Goal: Information Seeking & Learning: Find specific page/section

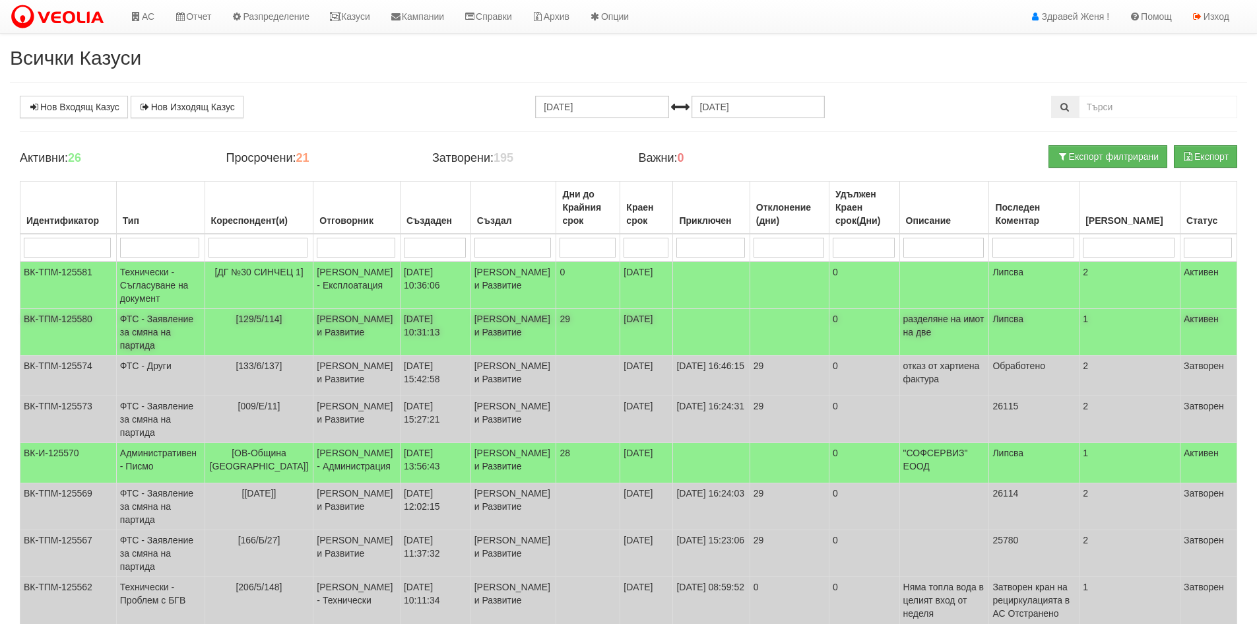
scroll to position [46, 0]
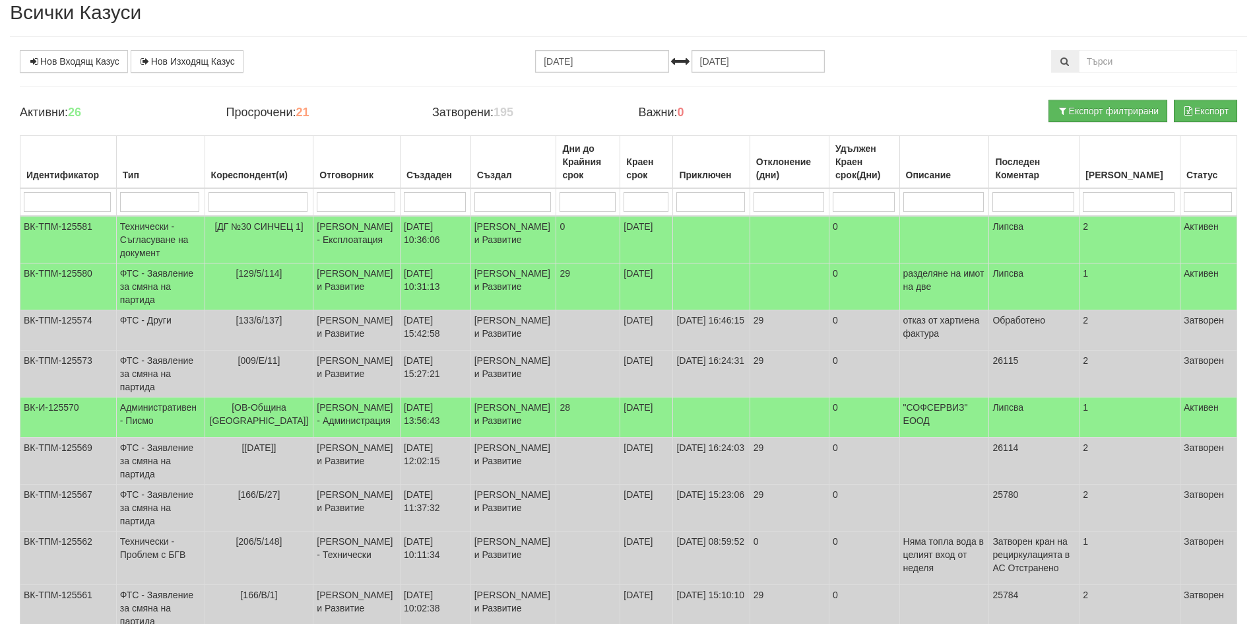
click at [915, 98] on div "Нов Входящ Казус Нов Изходящ Казус [DATE] [DATE] Зареждане на казусите... Актив…" at bounding box center [629, 427] width 1238 height 754
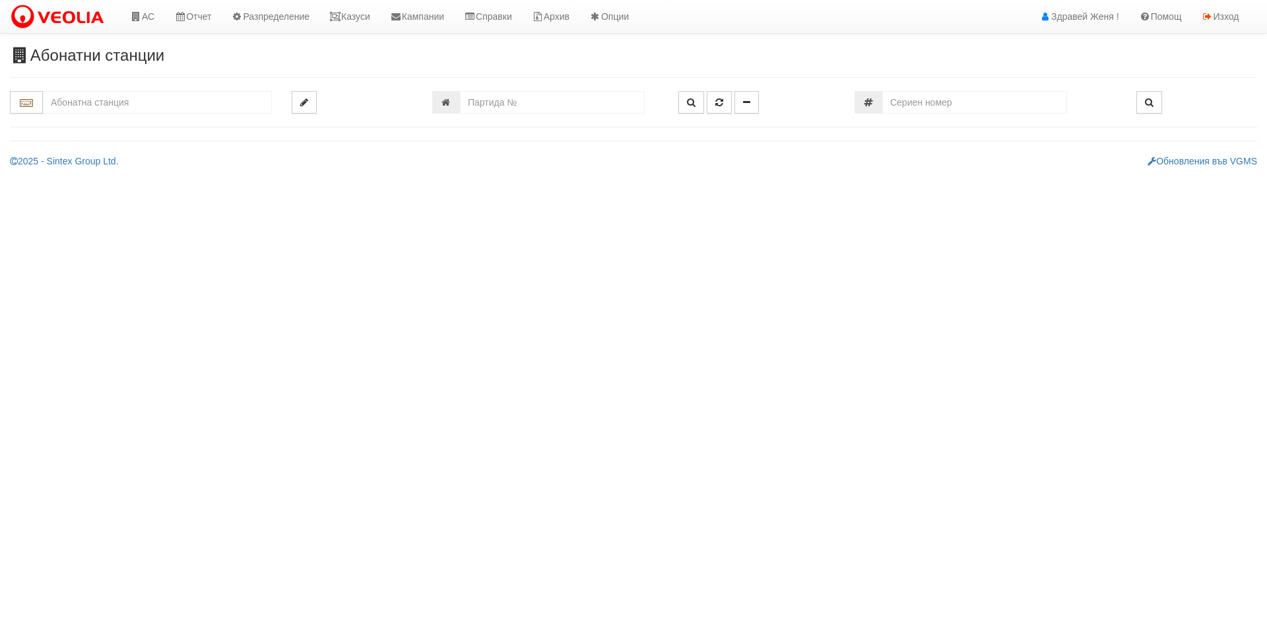
click at [100, 107] on input "text" at bounding box center [157, 102] width 229 height 22
type input "6"
click at [467, 96] on input "number" at bounding box center [552, 102] width 185 height 22
type input "6614"
type input "134/6 - "ВЕОЛИЯ ЕНЕРДЖИ ВАРНА " ЕАД"
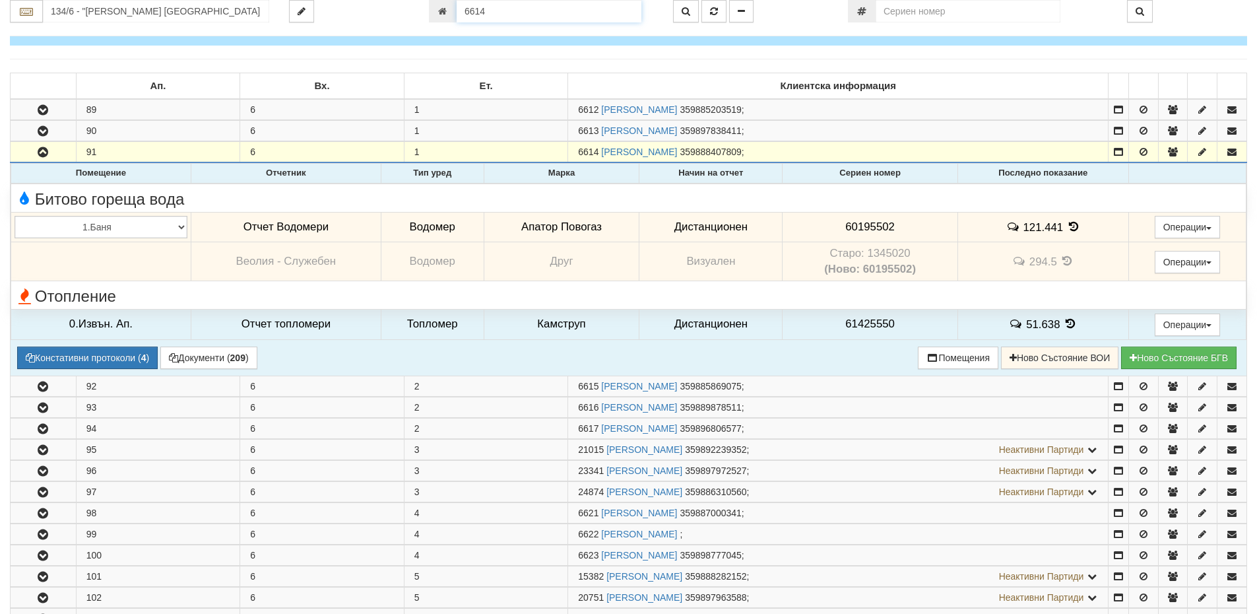
scroll to position [171, 0]
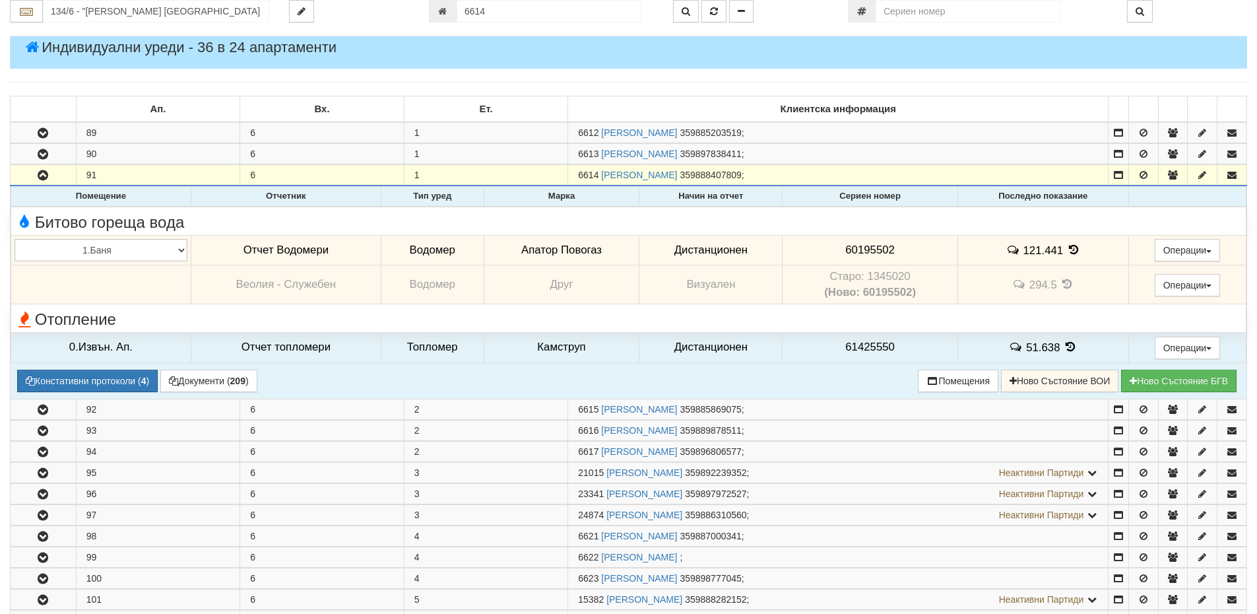
click at [1075, 250] on icon at bounding box center [1074, 249] width 15 height 11
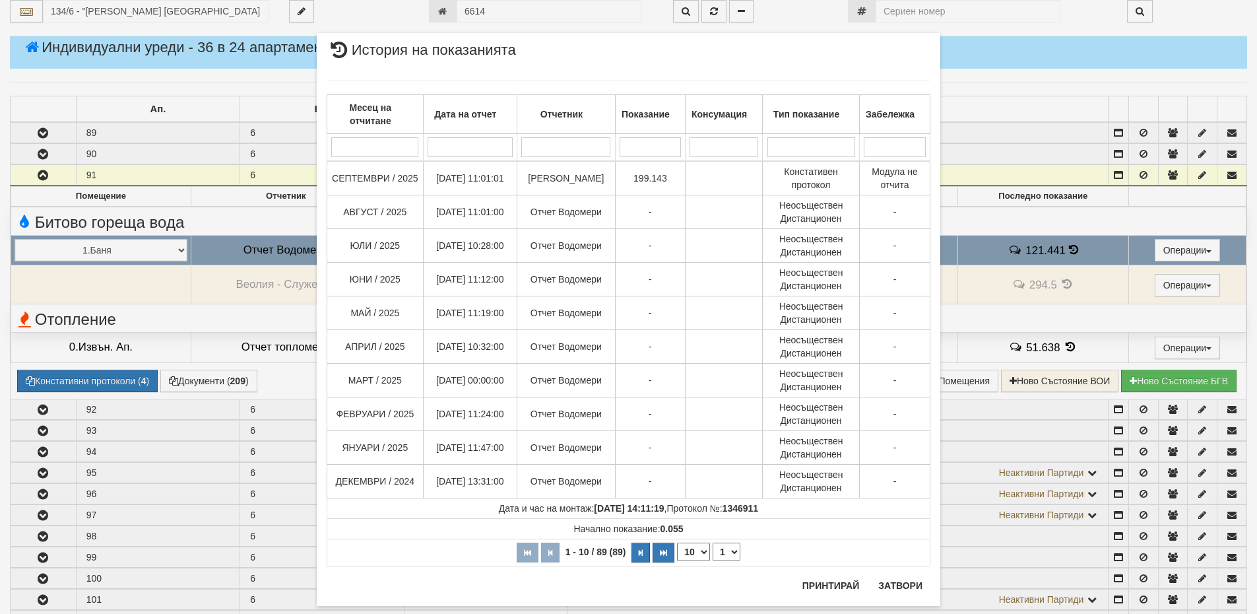
click at [697, 552] on select "10 20 30 40" at bounding box center [693, 552] width 33 height 18
select select "40"
click at [677, 561] on select "10 20 30 40" at bounding box center [693, 552] width 33 height 18
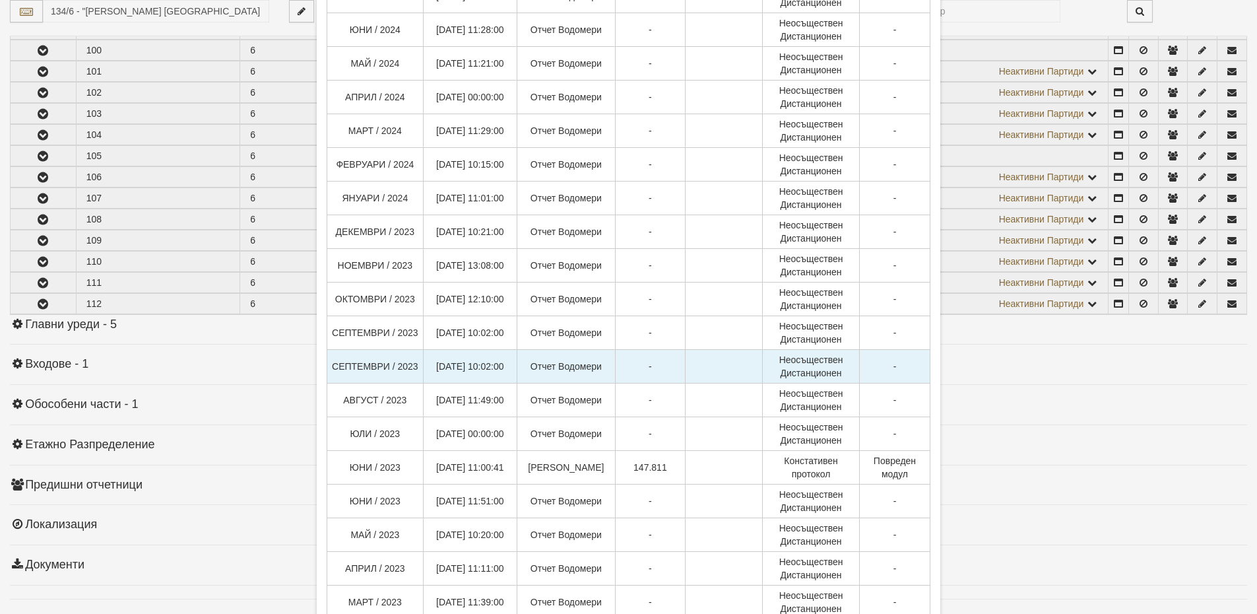
scroll to position [647, 0]
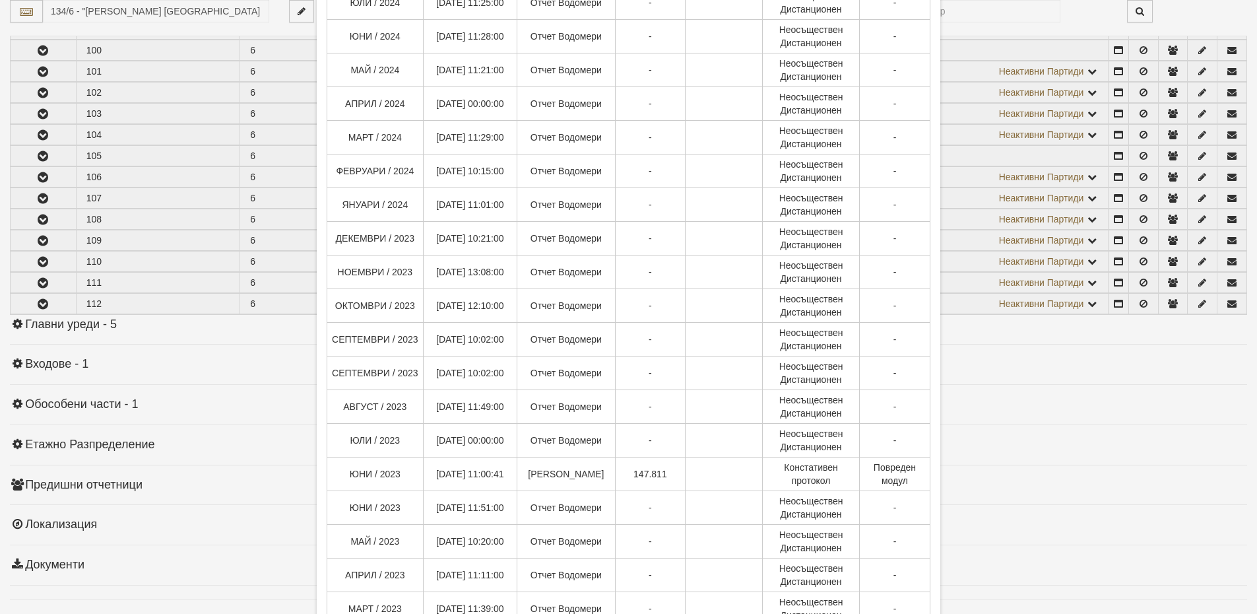
drag, startPoint x: 1047, startPoint y: 419, endPoint x: 1036, endPoint y: 412, distance: 13.4
click at [1046, 420] on div "× История на показанията Месец на отчитане Дата на отчет Отчетник Показание Кон…" at bounding box center [628, 307] width 1257 height 614
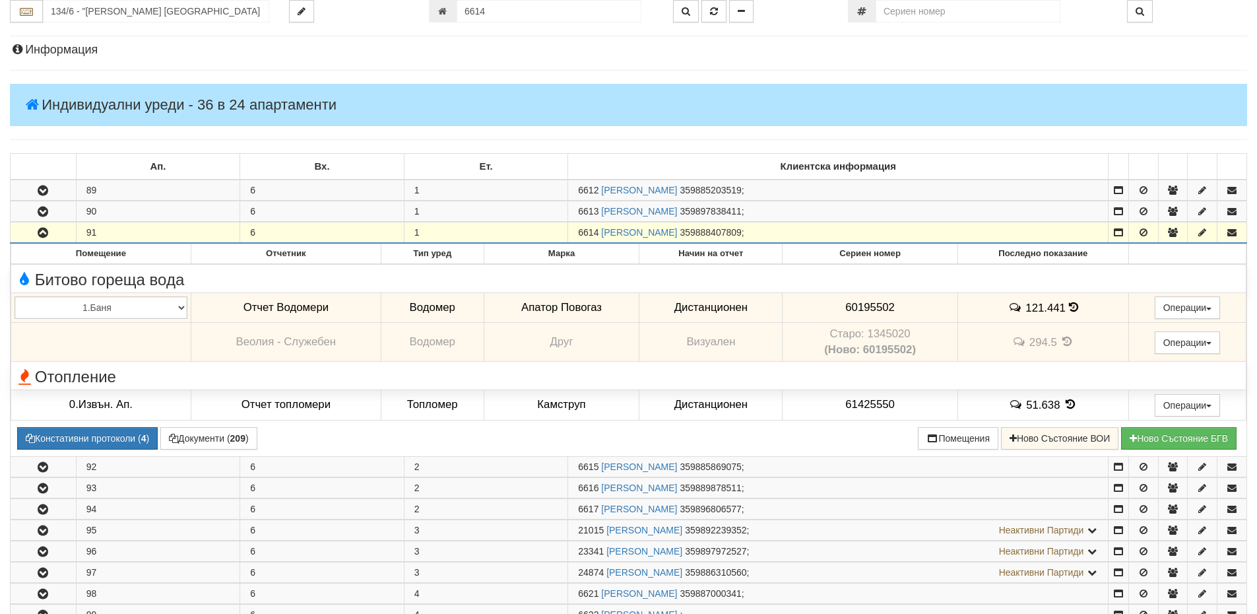
scroll to position [105, 0]
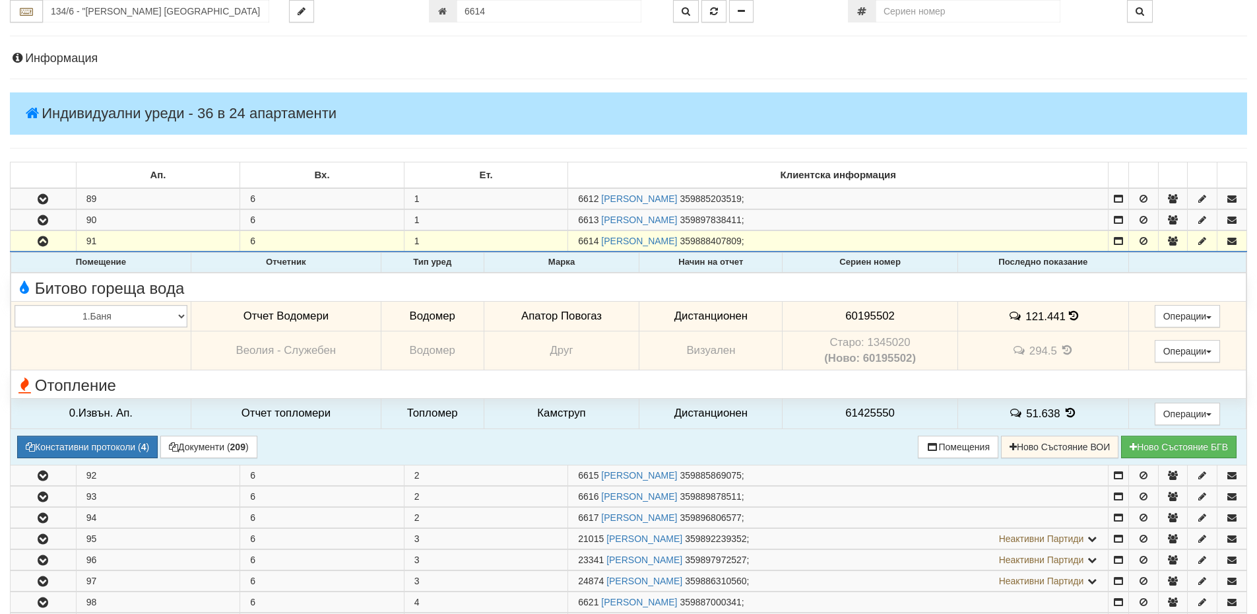
click at [1075, 319] on icon at bounding box center [1073, 315] width 9 height 11
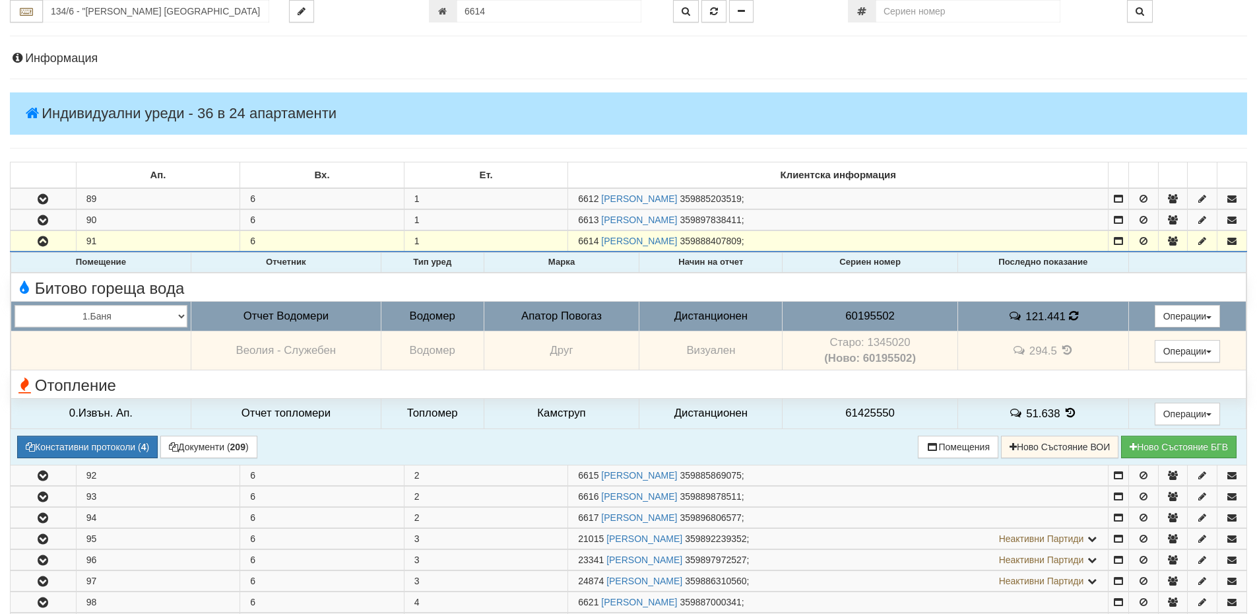
click at [1075, 319] on td "121.441" at bounding box center [1043, 316] width 171 height 30
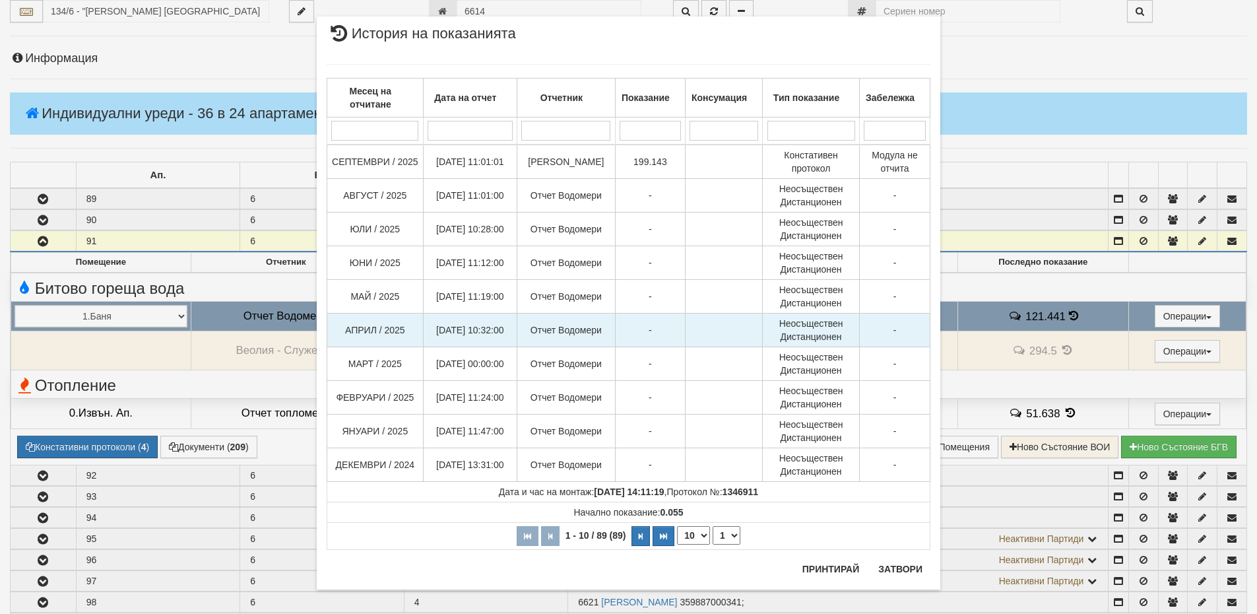
scroll to position [25, 0]
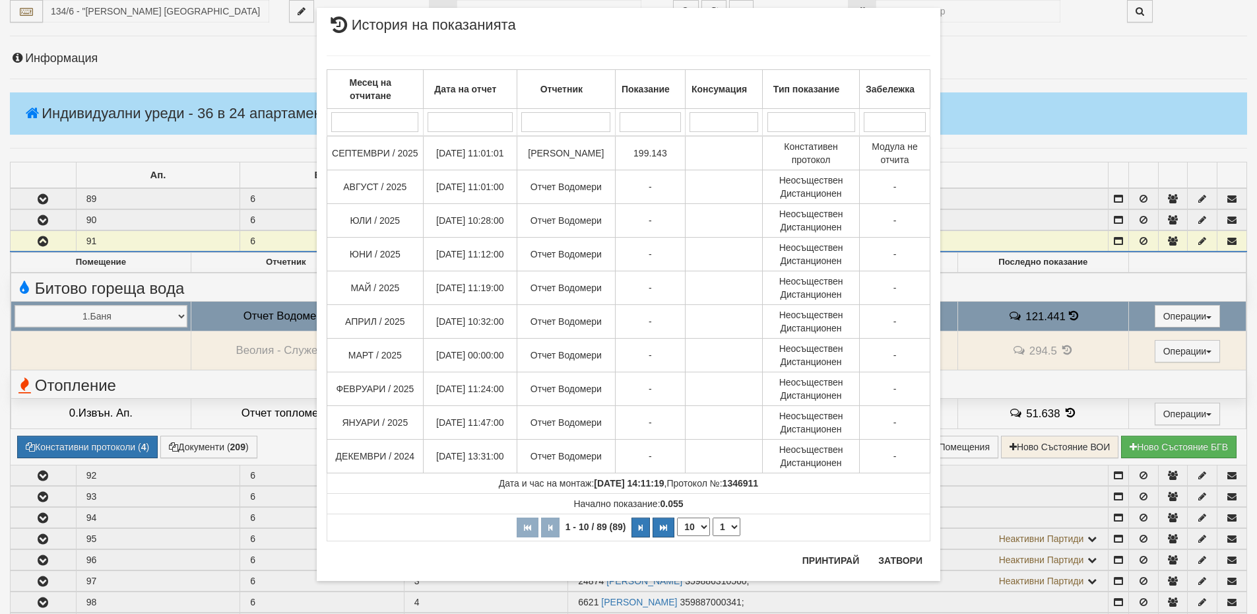
click at [688, 528] on select "10 20 30 40" at bounding box center [693, 526] width 33 height 18
select select "40"
click at [677, 536] on select "10 20 30 40" at bounding box center [693, 526] width 33 height 18
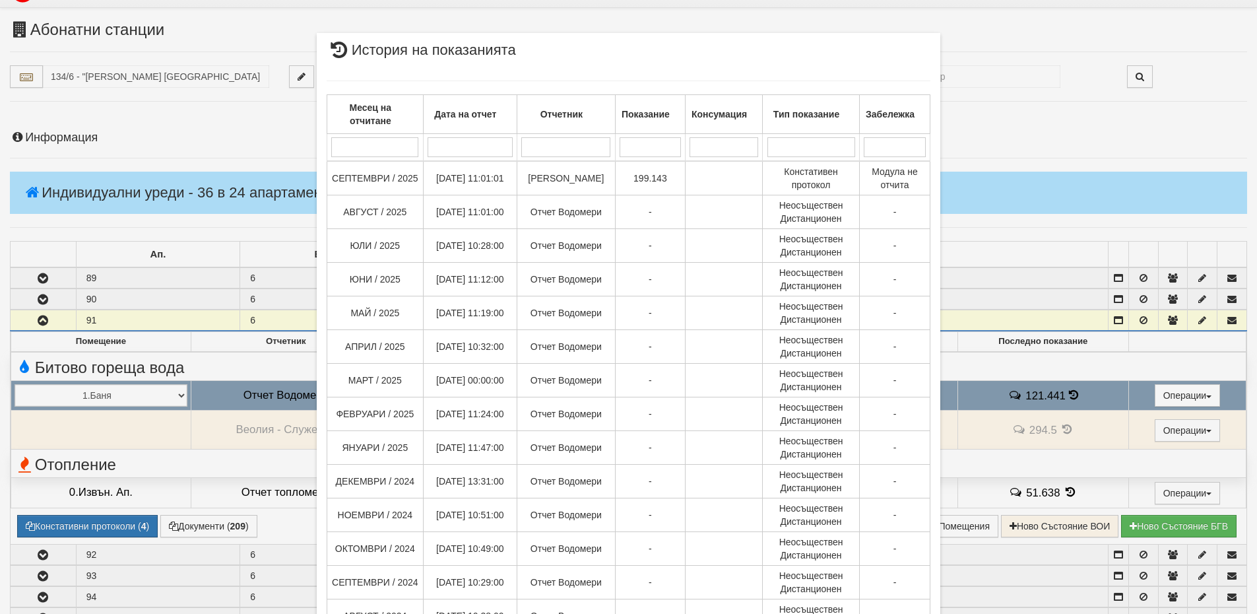
scroll to position [0, 0]
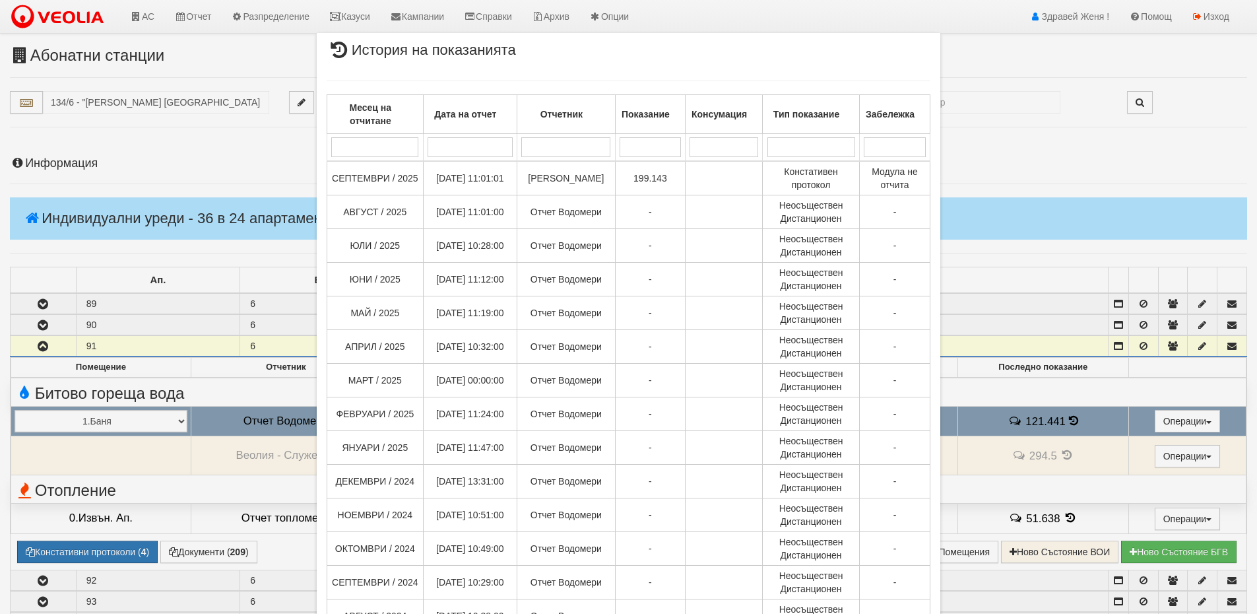
click at [86, 160] on div "× История на показанията Месец на отчитане Дата на отчет Отчетник Показание Кон…" at bounding box center [628, 307] width 1257 height 614
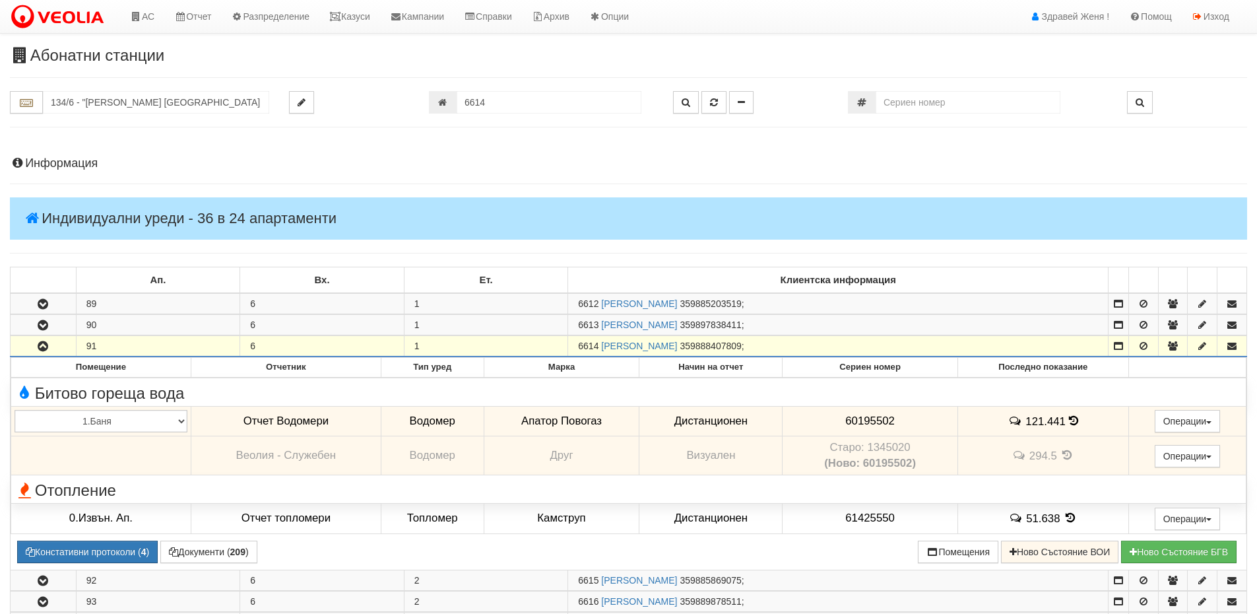
click at [94, 161] on h4 "Информация" at bounding box center [629, 163] width 1238 height 13
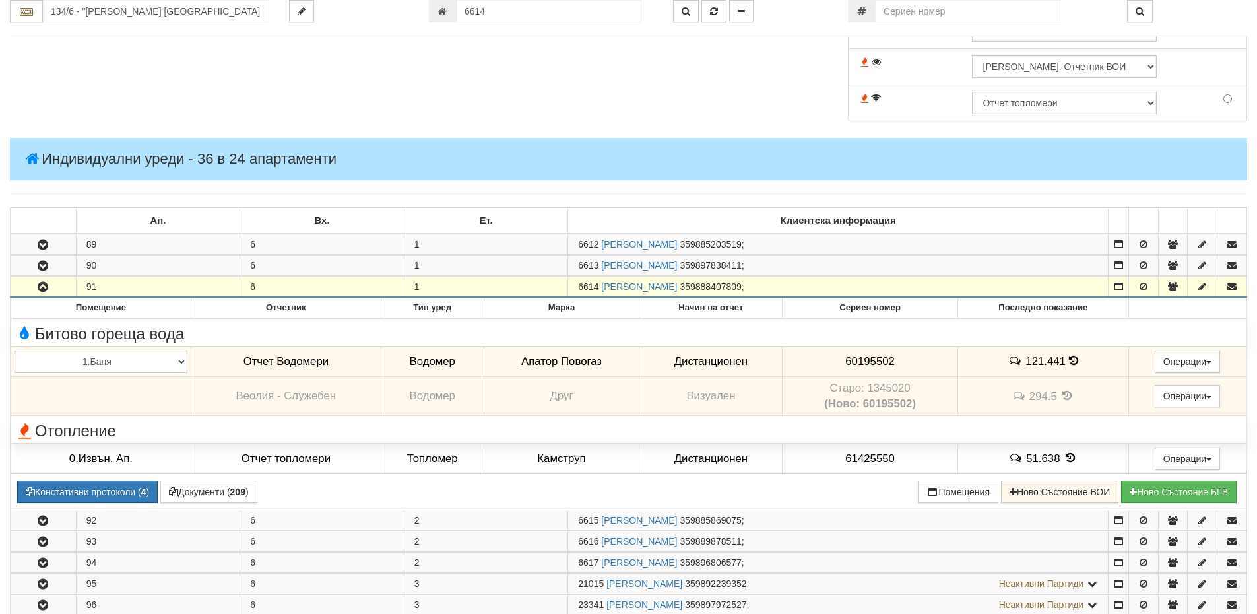
scroll to position [726, 0]
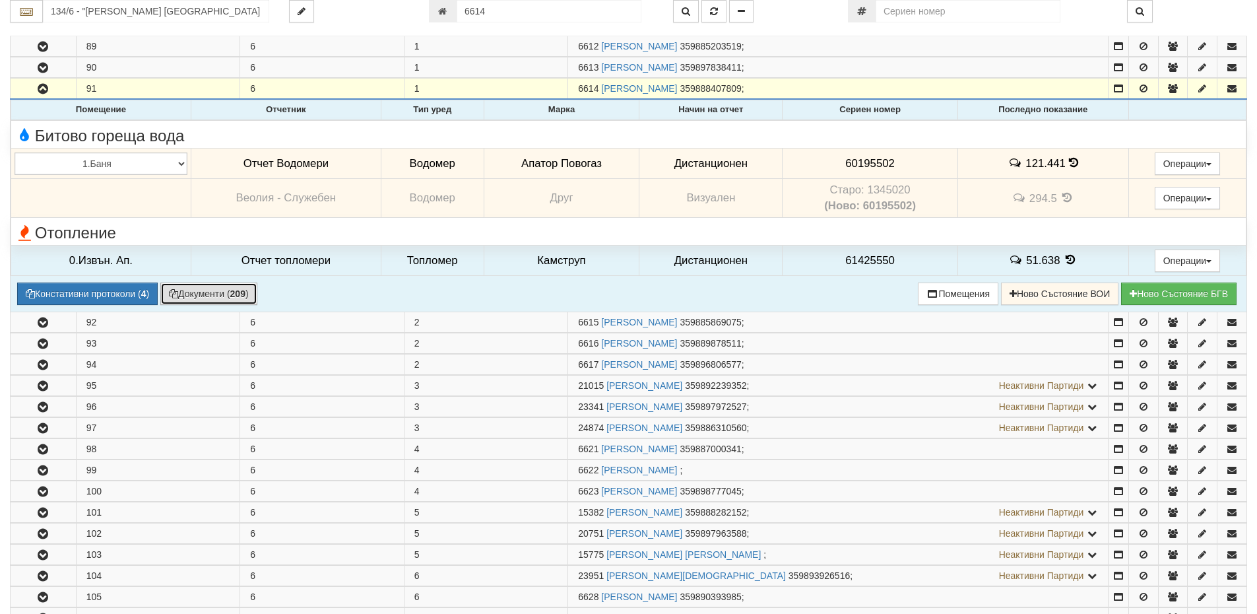
click at [206, 300] on button "Документи ( 209 )" at bounding box center [208, 294] width 97 height 22
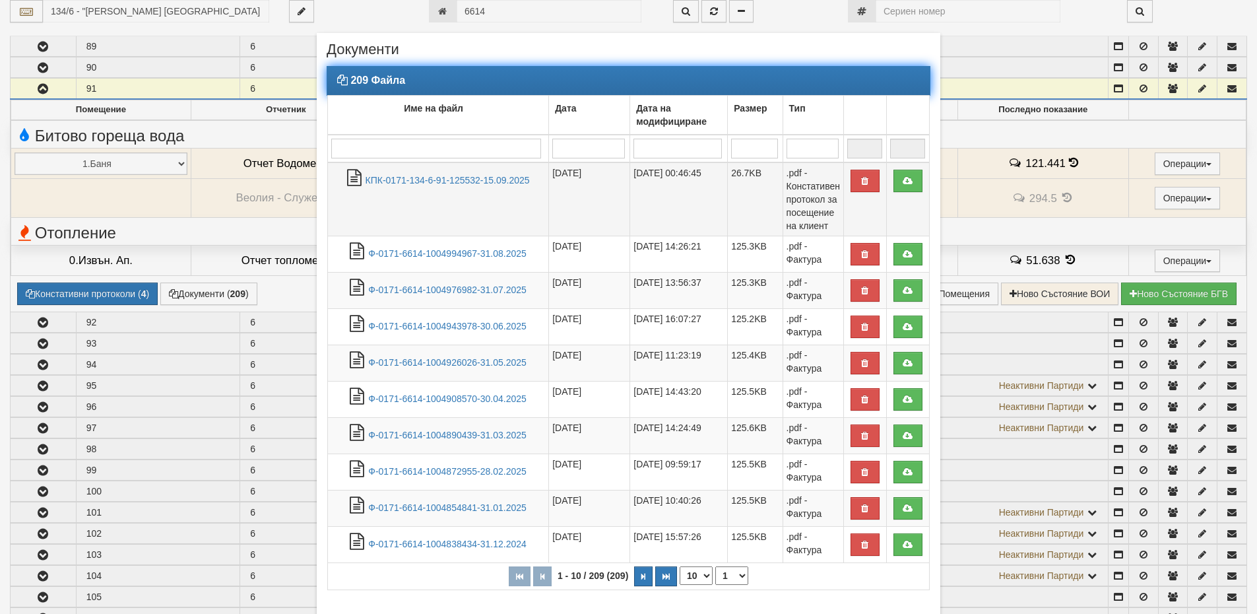
click at [449, 186] on td "КПК-0171-134-6-91-125532-15.09.2025" at bounding box center [438, 199] width 221 height 74
click at [449, 180] on link "КПК-0171-134-6-91-125532-15.09.2025" at bounding box center [448, 180] width 164 height 11
click at [438, 253] on link "Ф-0171-6614-1004994967-31.08.2025" at bounding box center [447, 253] width 158 height 11
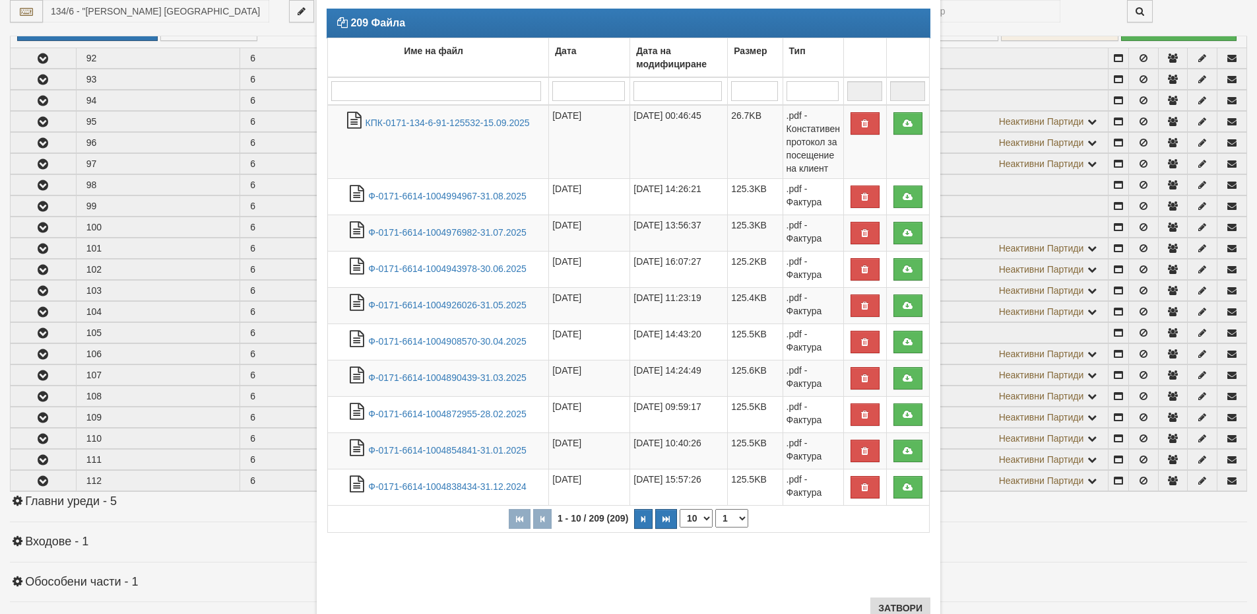
scroll to position [105, 0]
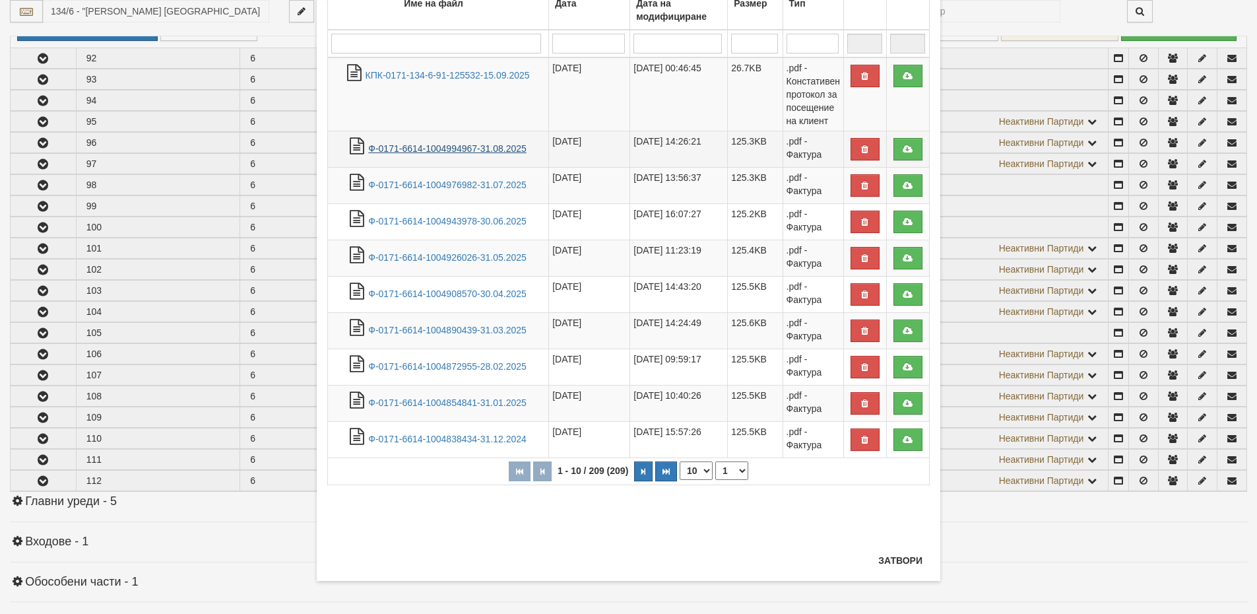
click at [441, 147] on link "Ф-0171-6614-1004994967-31.08.2025" at bounding box center [447, 148] width 158 height 11
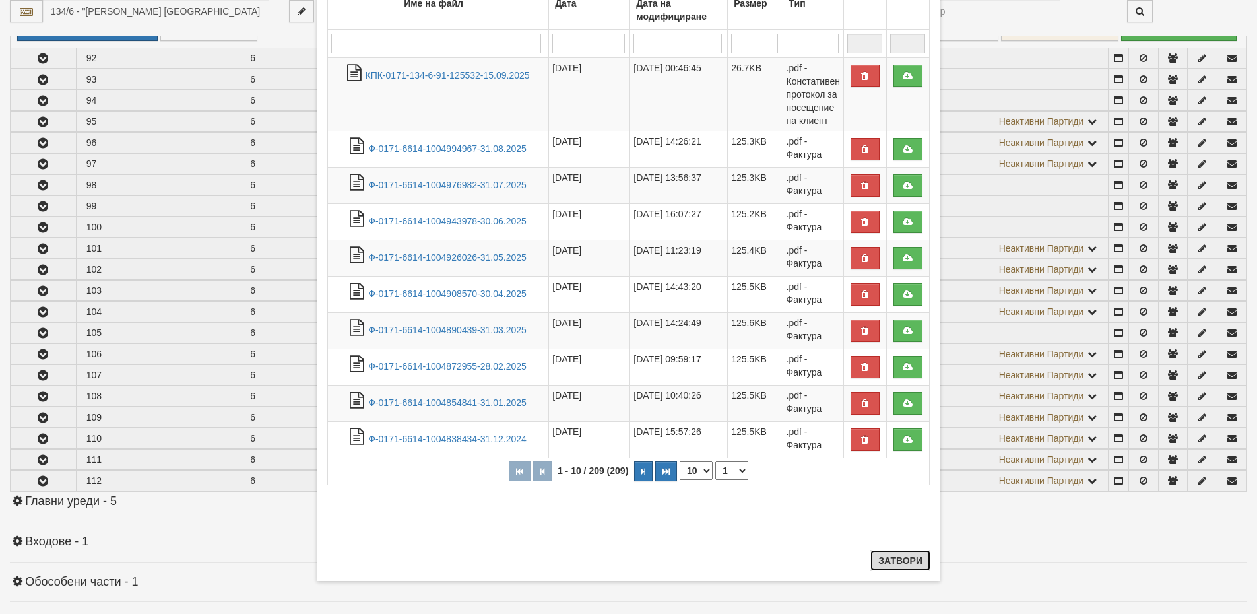
click at [889, 560] on button "Затвори" at bounding box center [901, 560] width 60 height 21
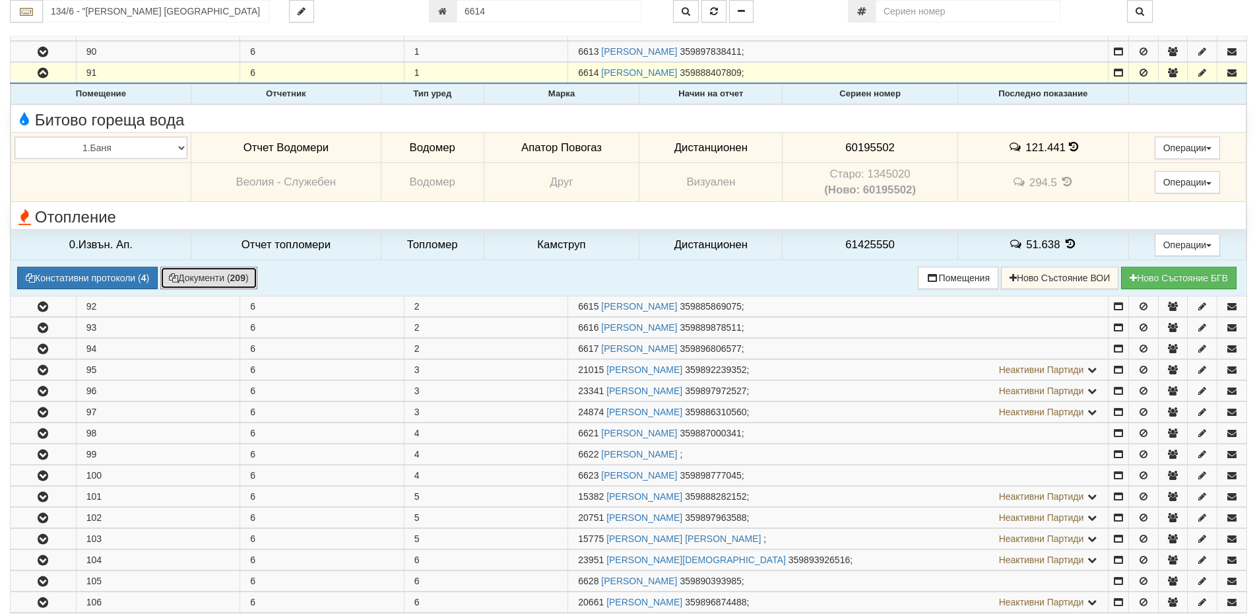
scroll to position [594, 0]
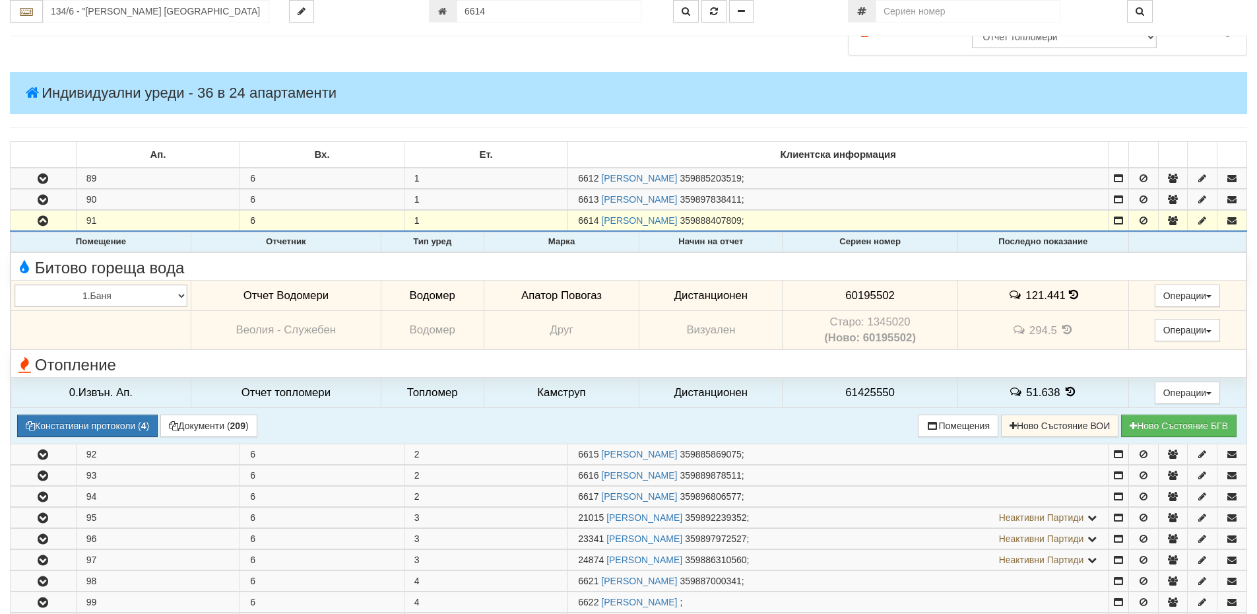
click at [1069, 292] on icon at bounding box center [1073, 294] width 9 height 11
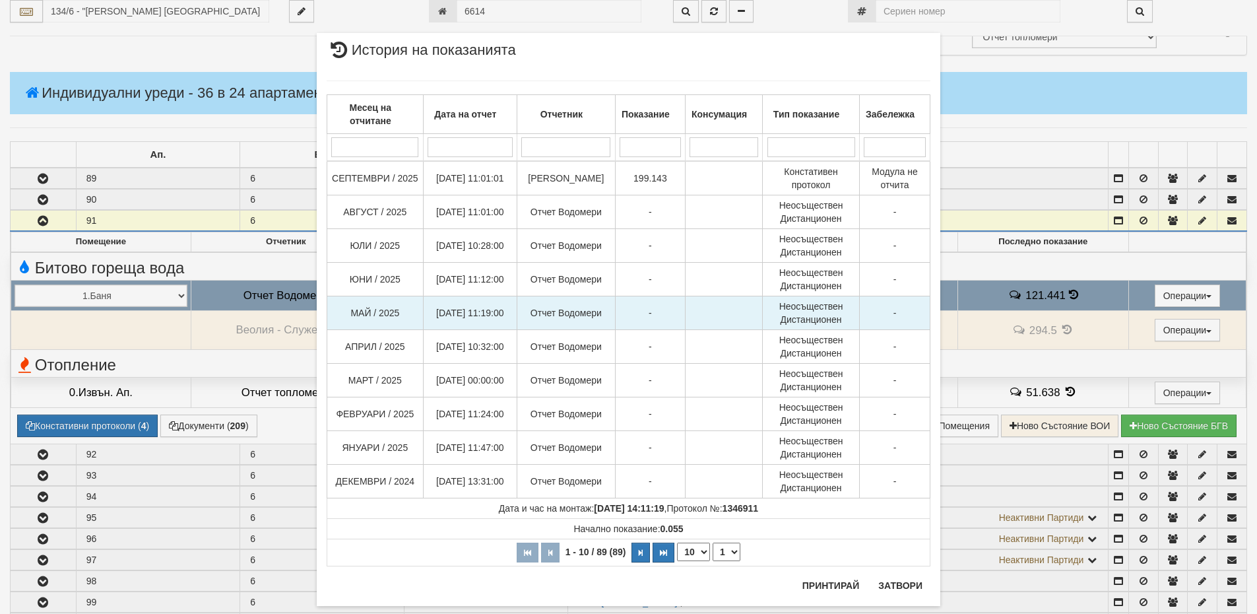
scroll to position [25, 0]
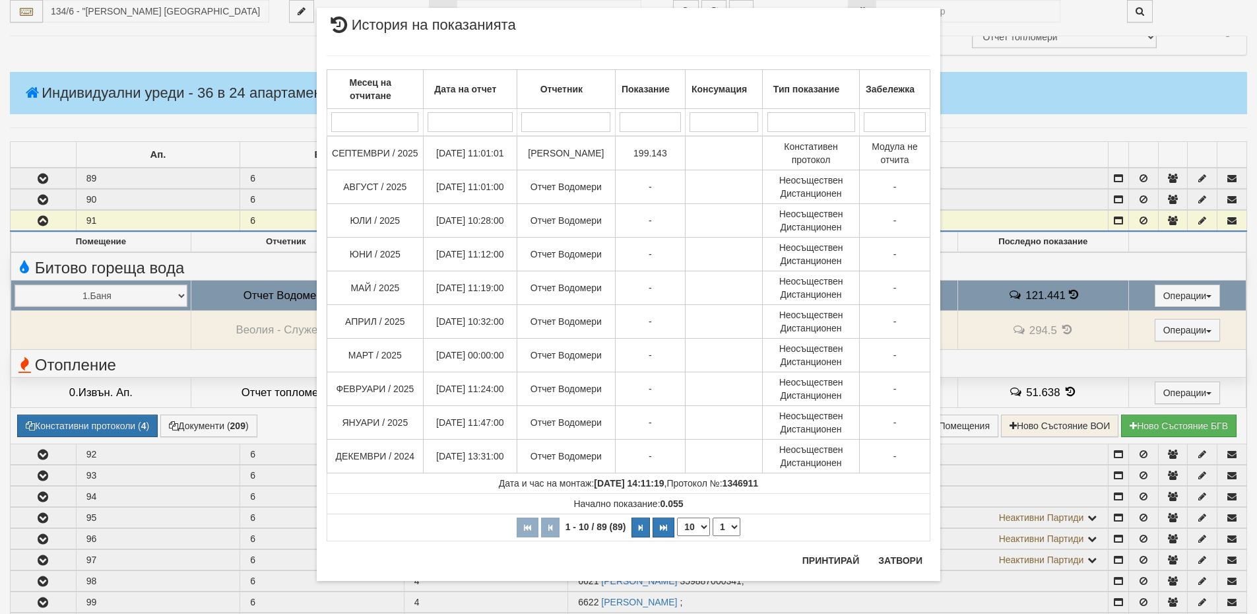
click at [702, 527] on select "10 20 30 40" at bounding box center [693, 526] width 33 height 18
select select "40"
click at [677, 536] on select "10 20 30 40" at bounding box center [693, 526] width 33 height 18
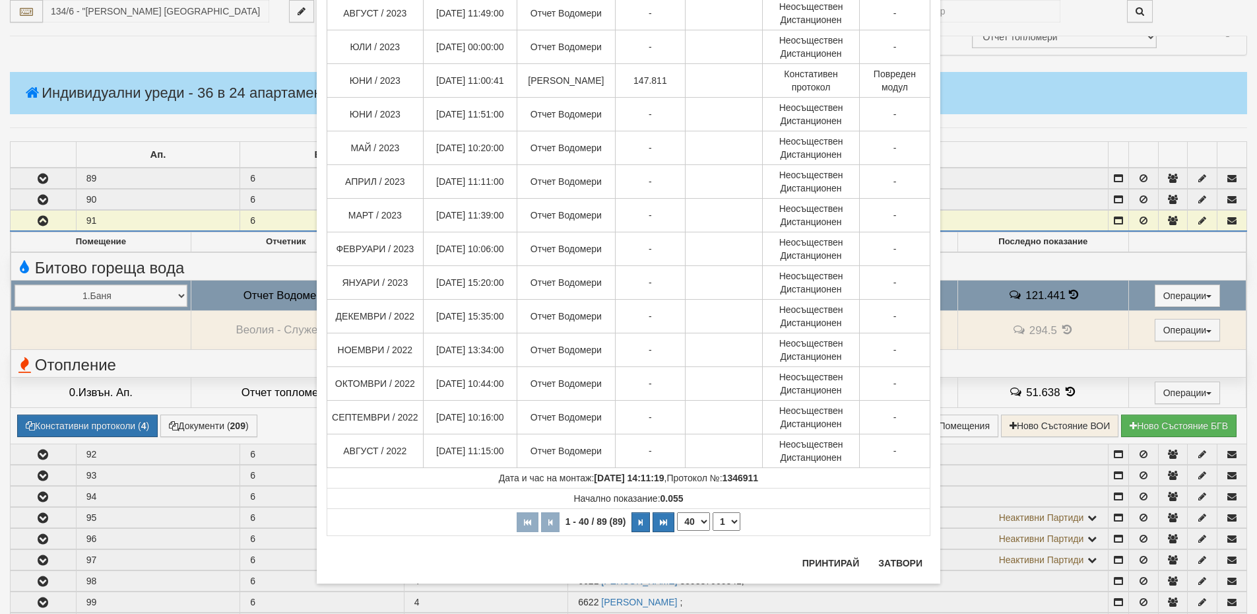
scroll to position [1043, 0]
click at [639, 521] on icon "button" at bounding box center [641, 519] width 4 height 7
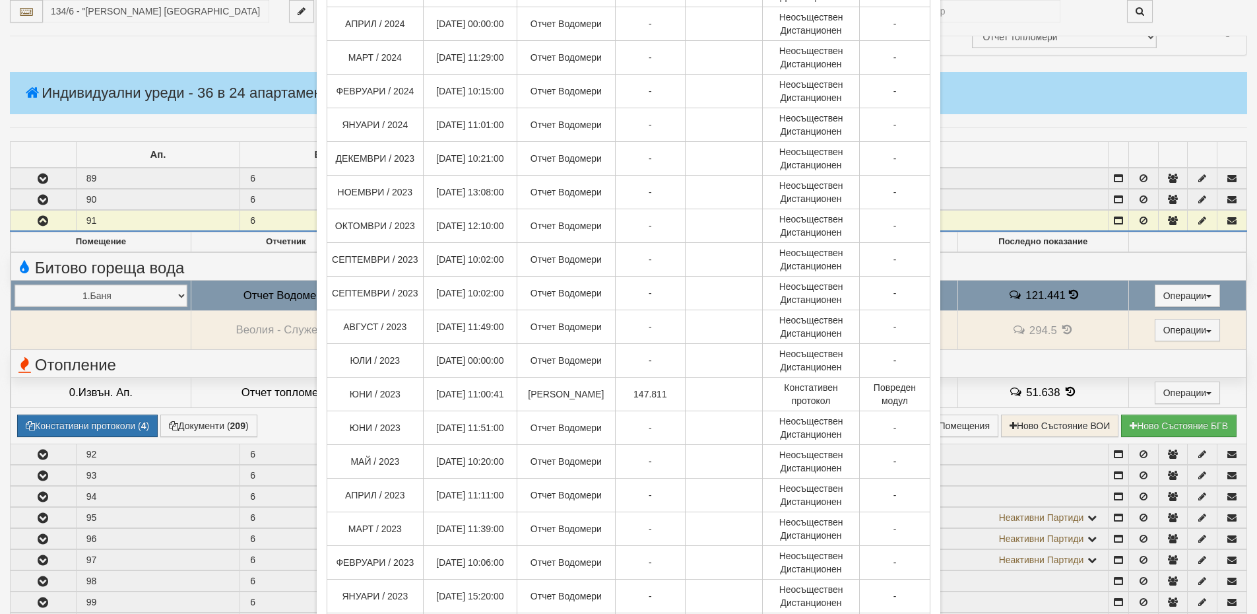
select select "2"
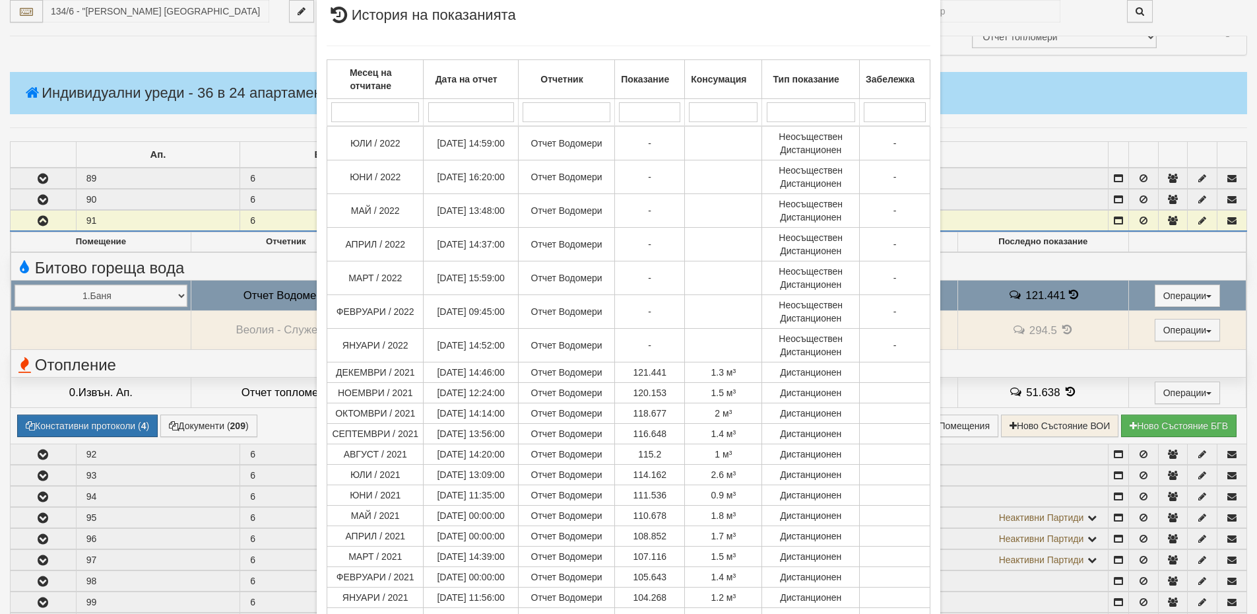
scroll to position [13, 0]
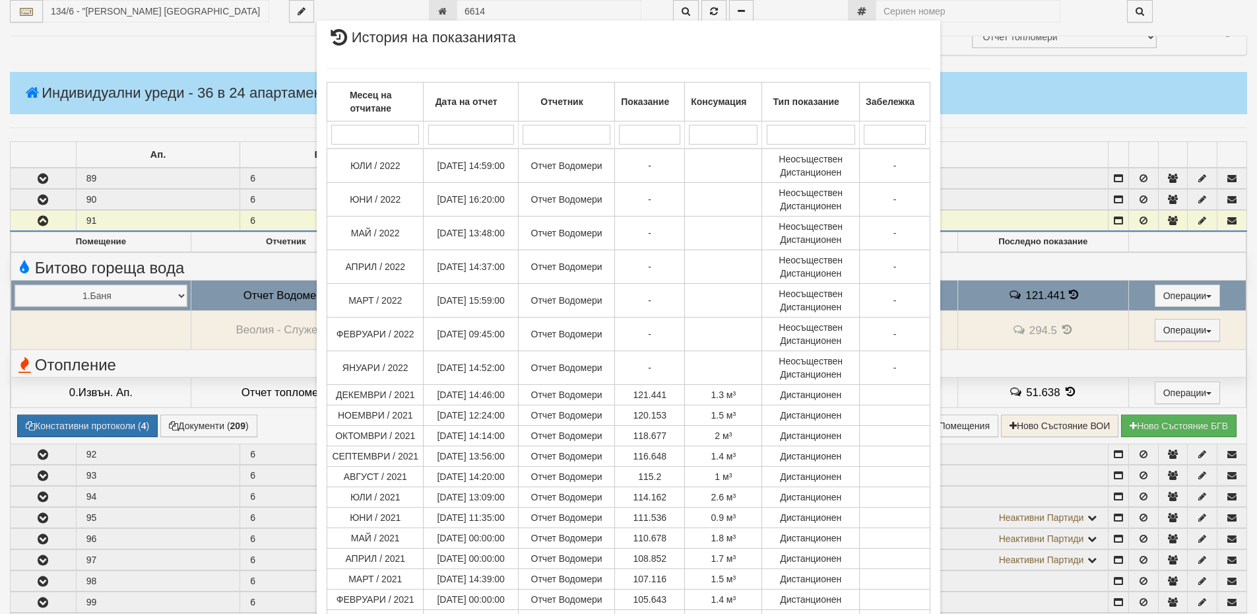
click at [1024, 83] on div "× История на показанията Месец на отчитане Дата на отчет Отчетник Показание Кон…" at bounding box center [628, 307] width 1257 height 614
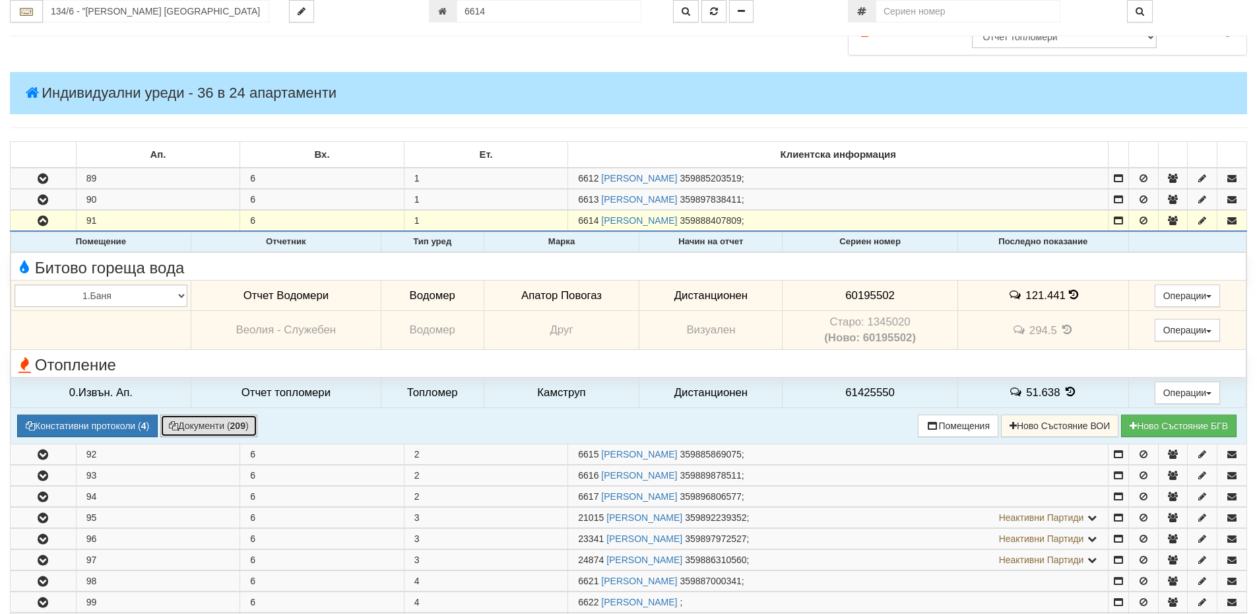
click at [216, 428] on button "Документи ( 209 )" at bounding box center [208, 426] width 97 height 22
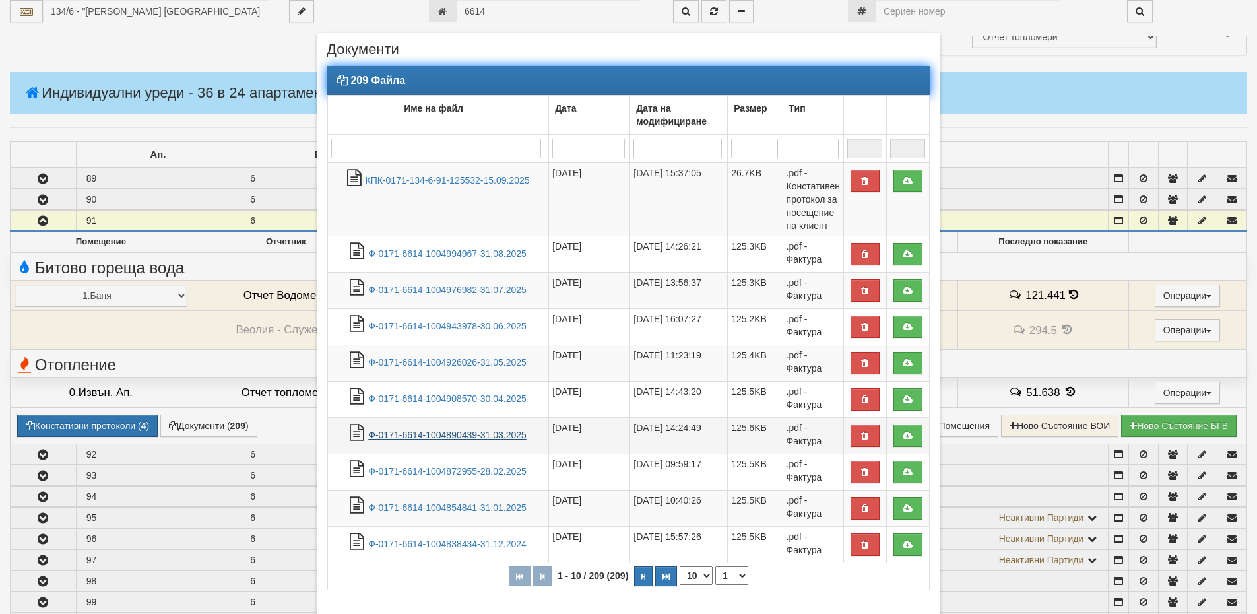
click at [424, 431] on link "Ф-0171-6614-1004890439-31.03.2025" at bounding box center [447, 435] width 158 height 11
click at [500, 510] on link "Ф-0171-6614-1004854841-31.01.2025" at bounding box center [447, 507] width 158 height 11
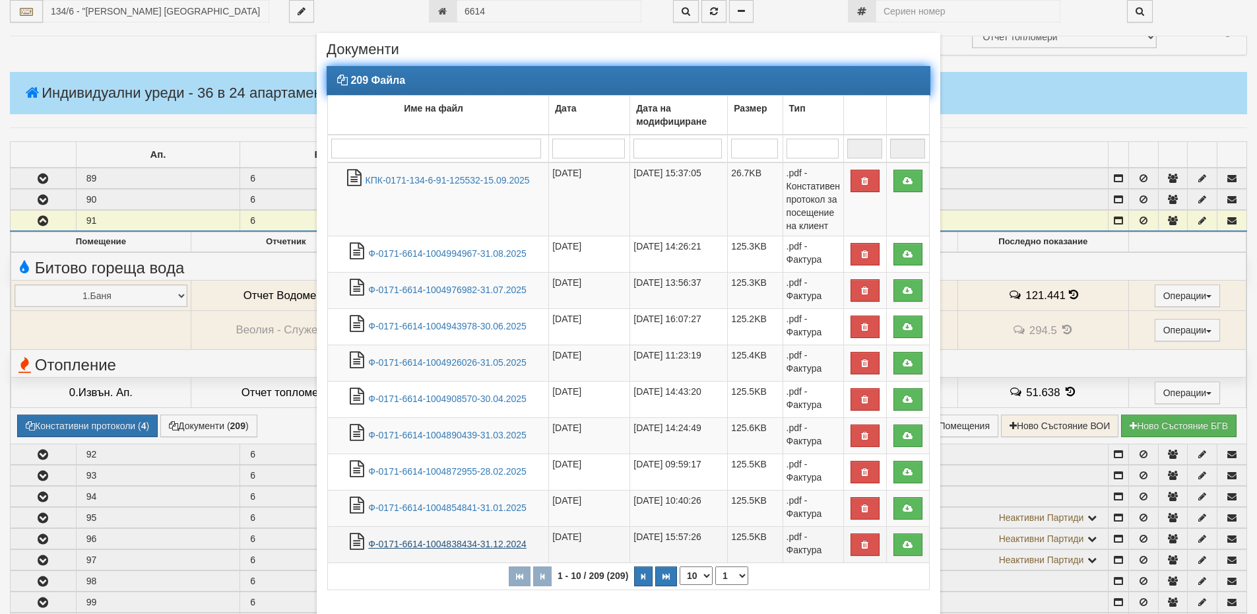
click at [465, 543] on link "Ф-0171-6614-1004838434-31.12.2024" at bounding box center [447, 544] width 158 height 11
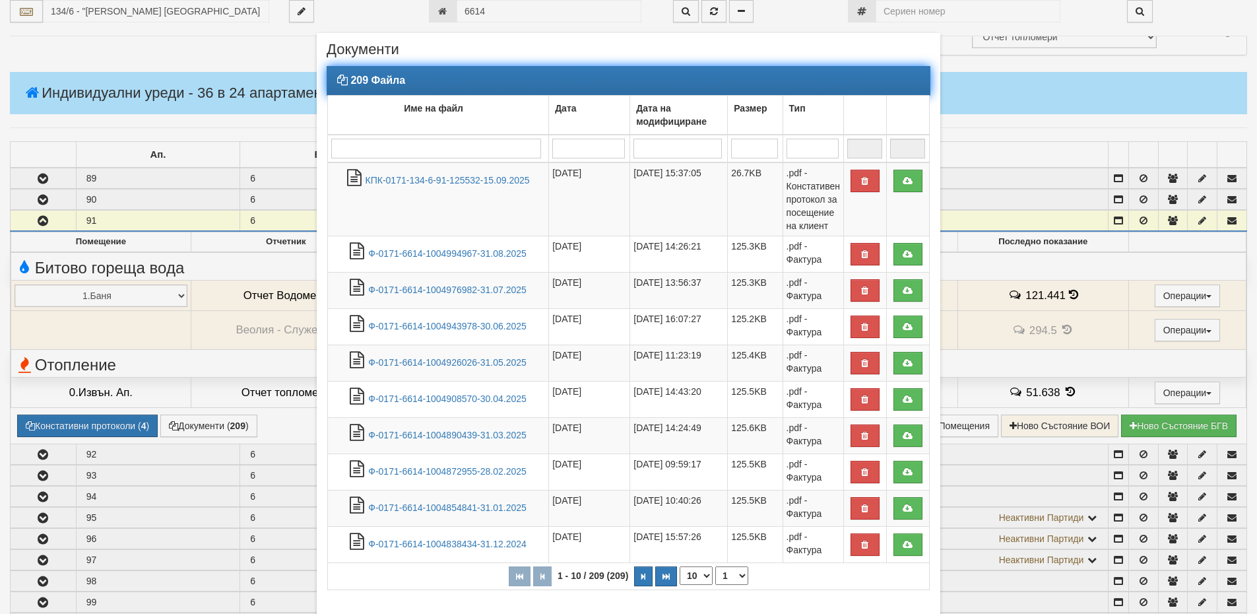
click at [686, 577] on select "10 20 30 40" at bounding box center [696, 575] width 33 height 18
select select "40"
click at [680, 585] on select "10 20 30 40" at bounding box center [696, 575] width 33 height 18
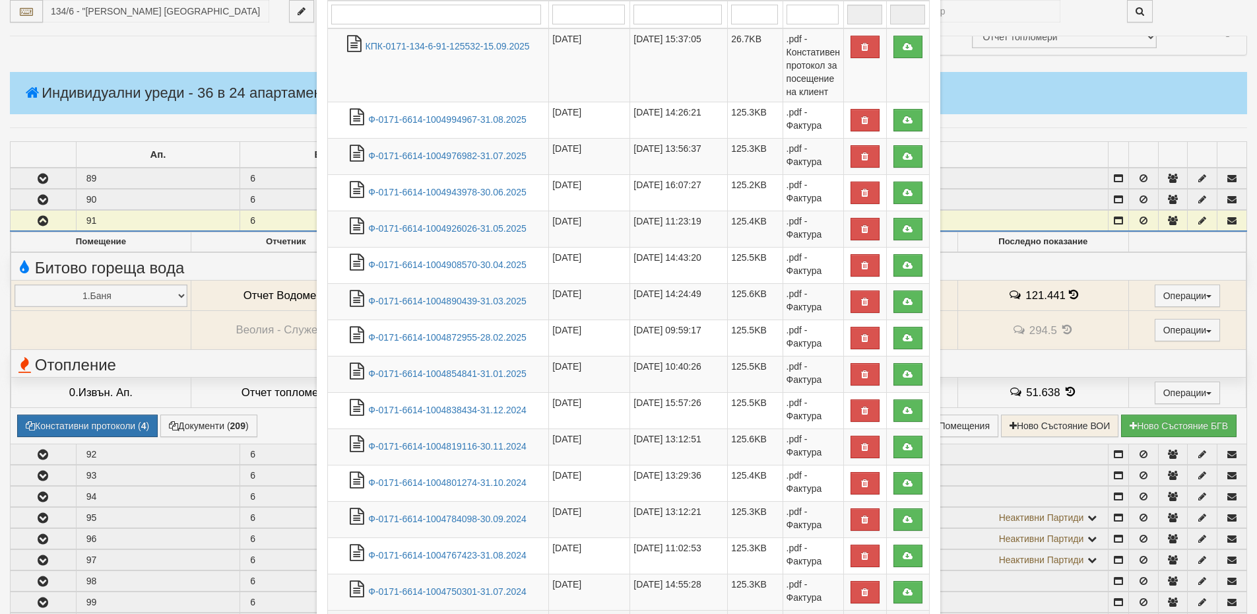
scroll to position [264, 0]
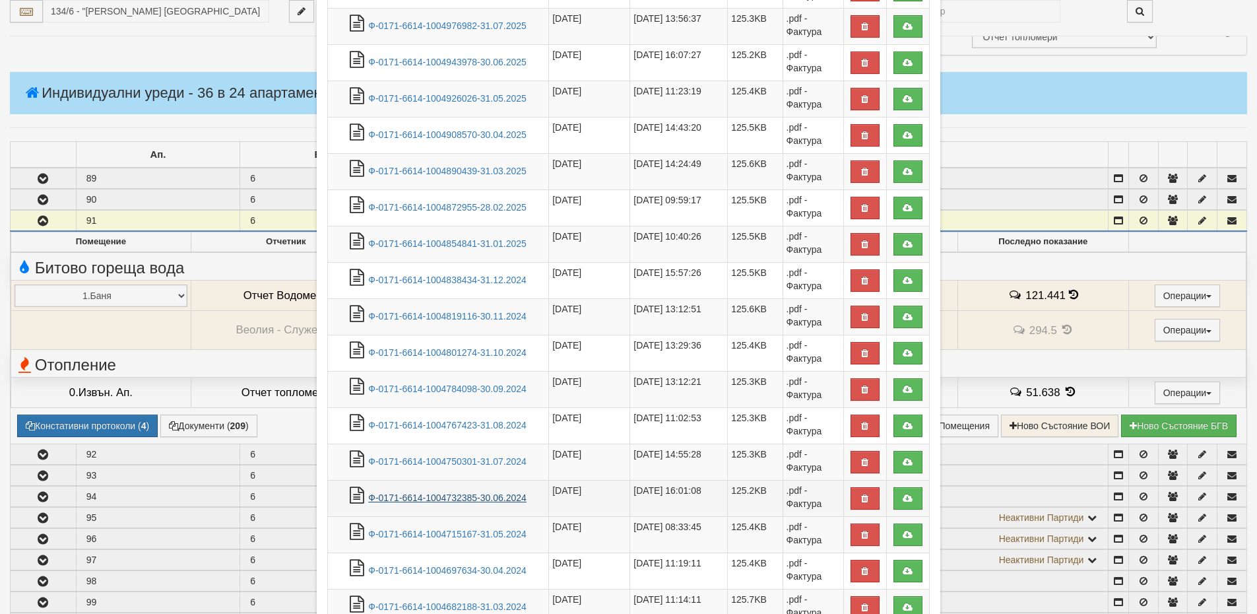
click at [483, 500] on link "Ф-0171-6614-1004732385-30.06.2024" at bounding box center [447, 497] width 158 height 11
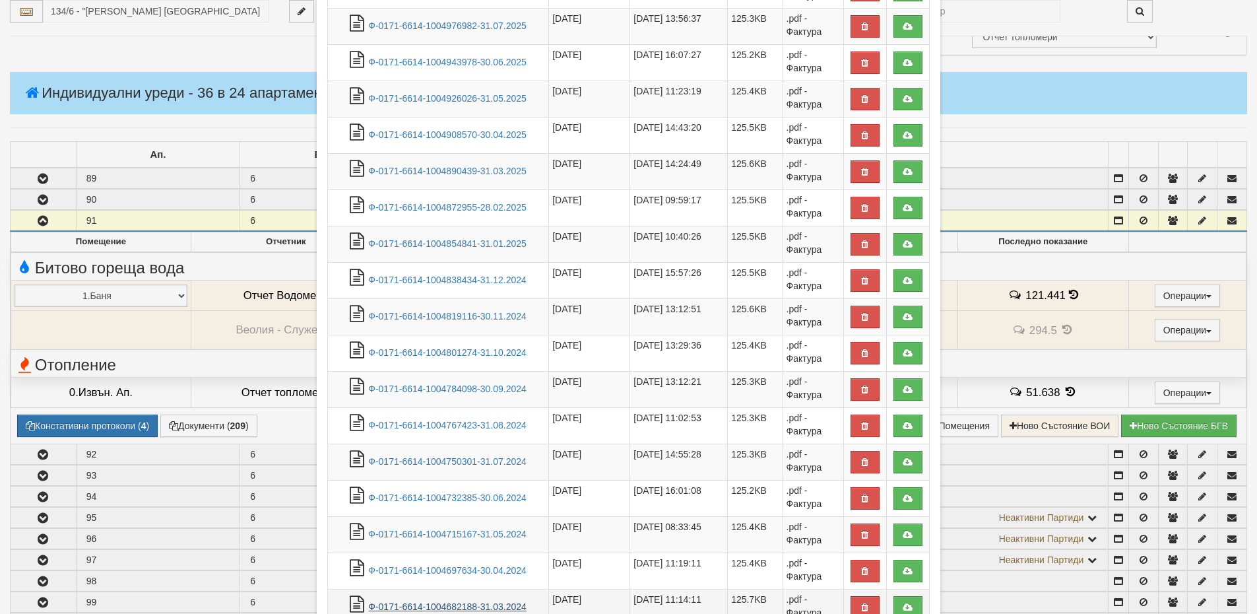
click at [471, 602] on link "Ф-0171-6614-1004682188-31.03.2024" at bounding box center [447, 606] width 158 height 11
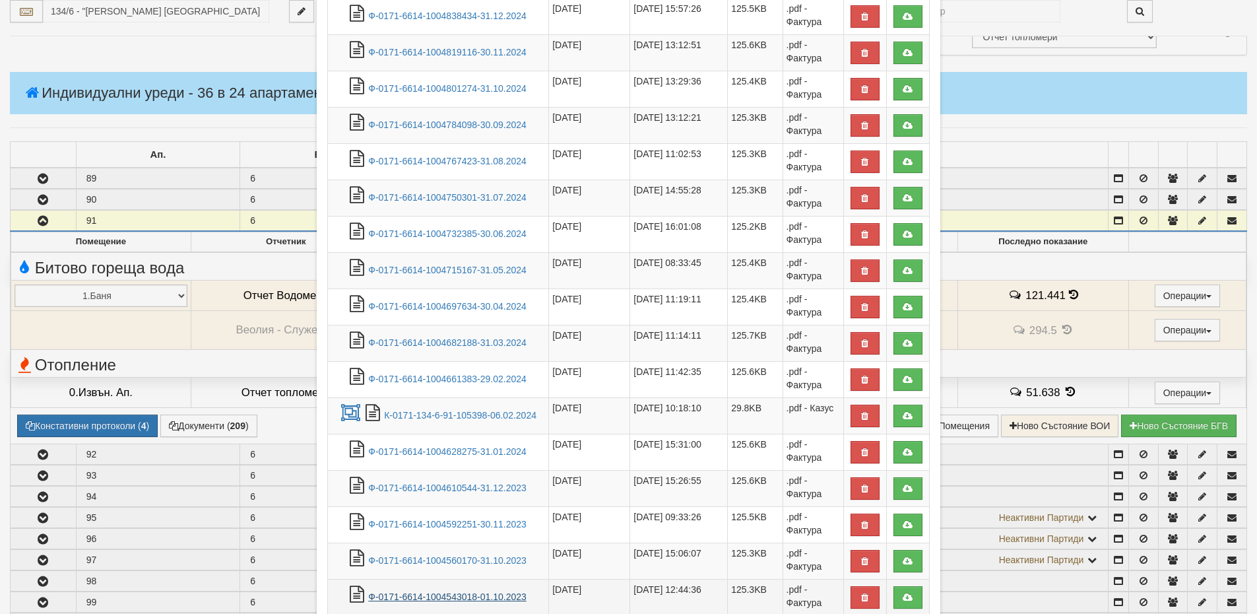
click at [475, 595] on link "Ф-0171-6614-1004543018-01.10.2023" at bounding box center [447, 596] width 158 height 11
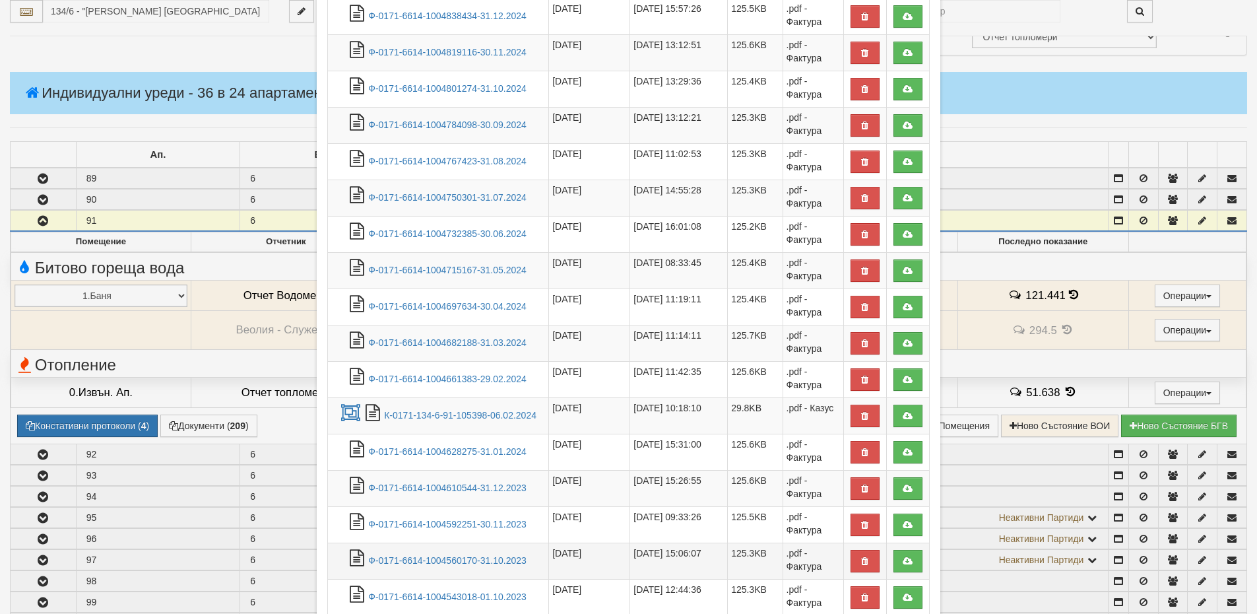
scroll to position [726, 0]
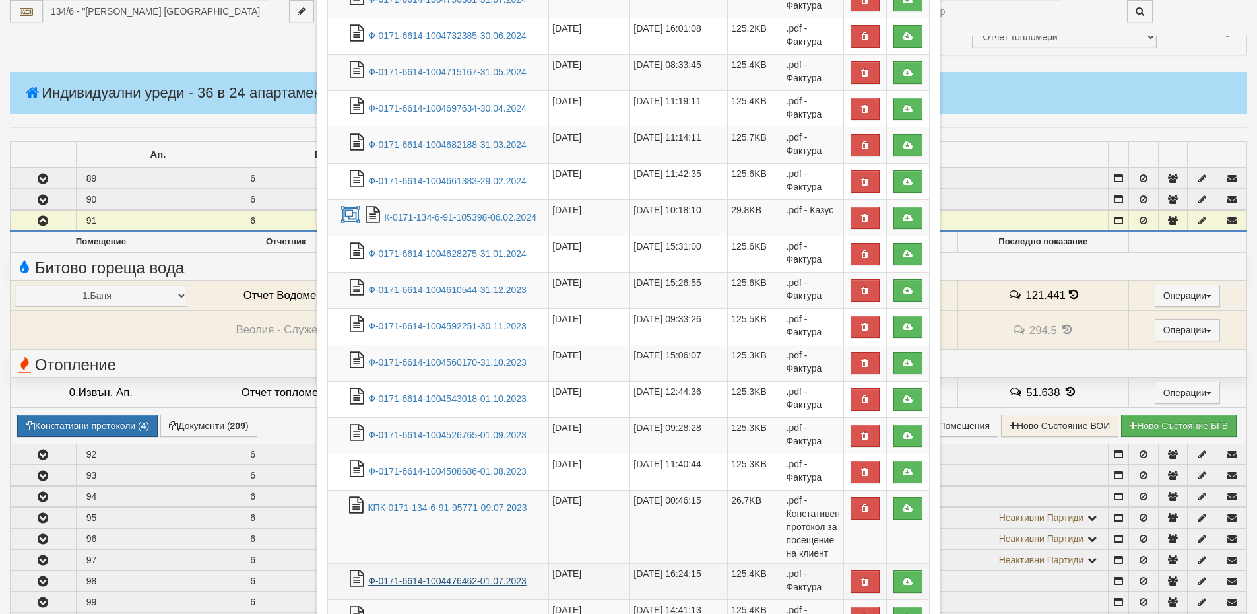
click at [465, 576] on link "Ф-0171-6614-1004476462-01.07.2023" at bounding box center [447, 581] width 158 height 11
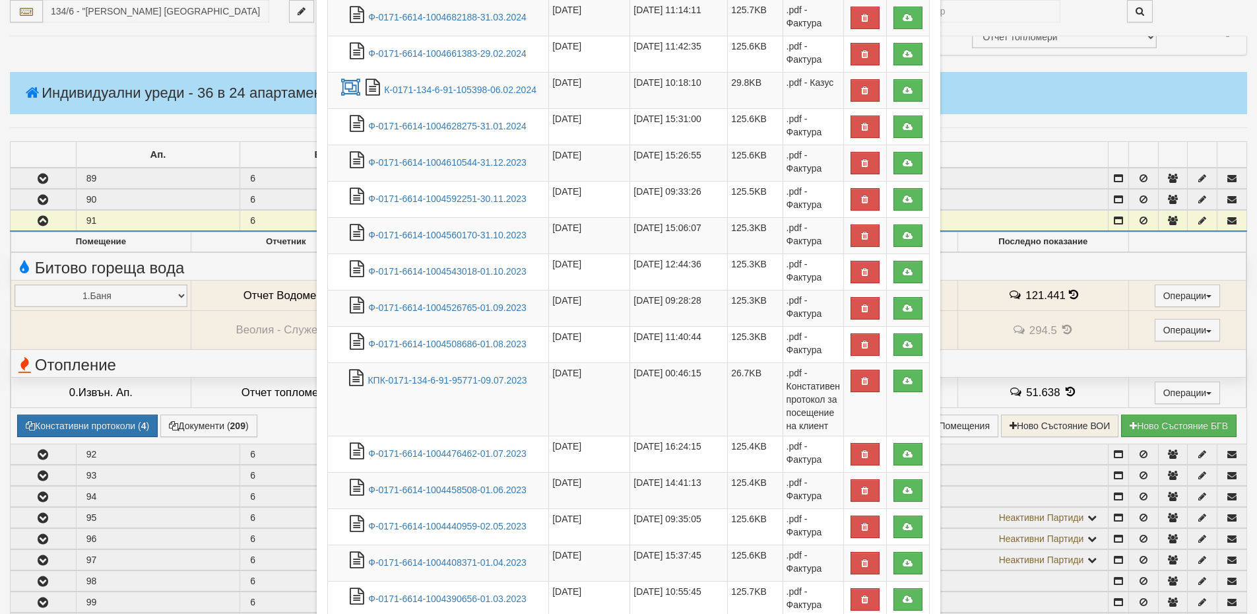
scroll to position [990, 0]
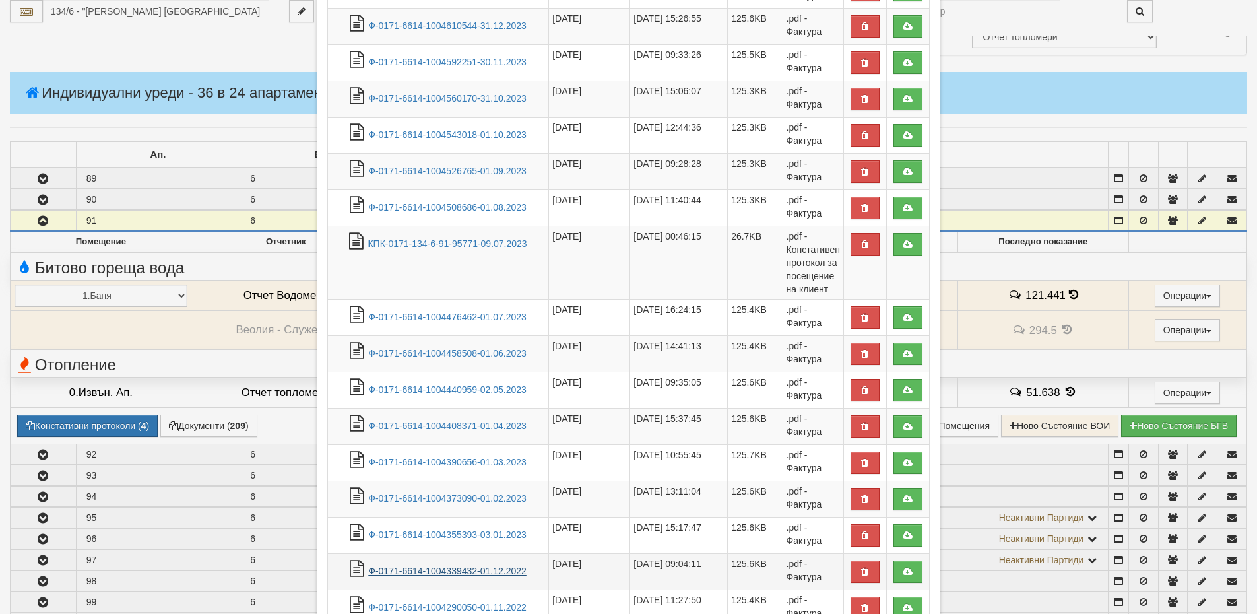
click at [464, 573] on link "Ф-0171-6614-1004339432-01.12.2022" at bounding box center [447, 571] width 158 height 11
click at [444, 604] on link "Ф-0171-6614-1004290050-01.11.2022" at bounding box center [447, 607] width 158 height 11
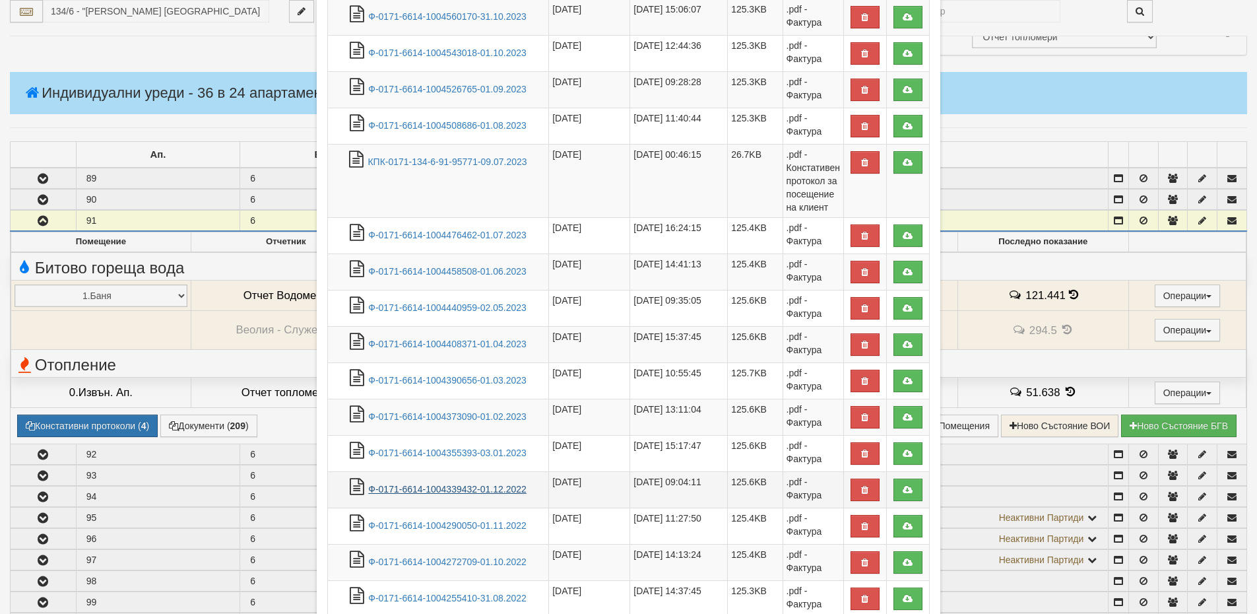
scroll to position [1183, 0]
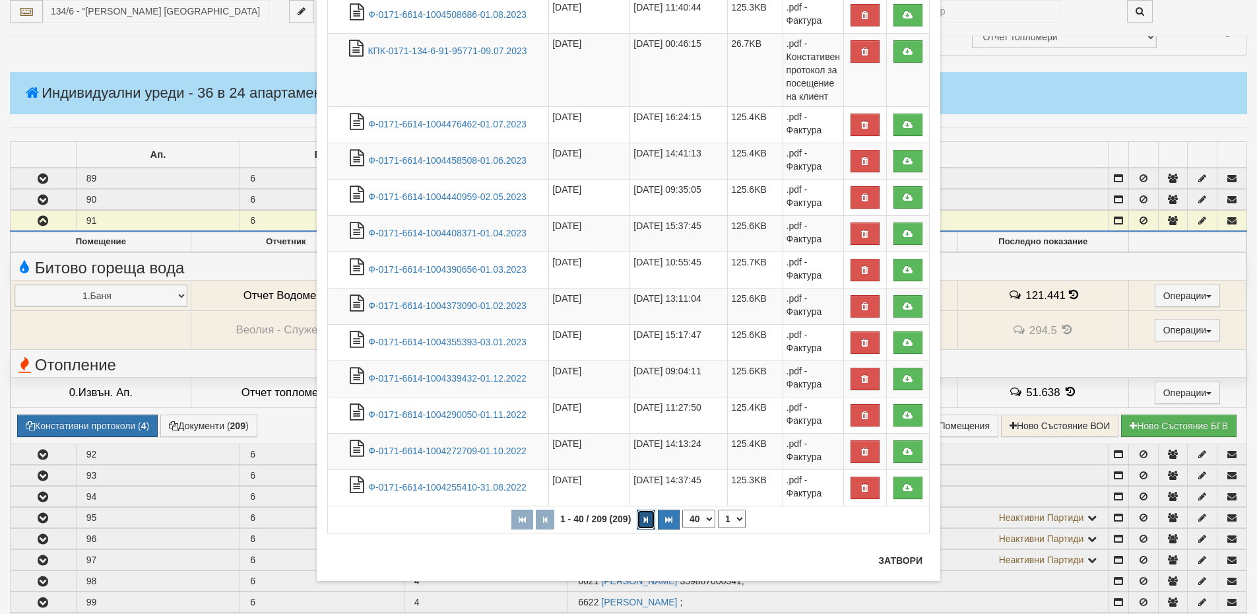
click at [644, 521] on icon "button" at bounding box center [646, 519] width 4 height 7
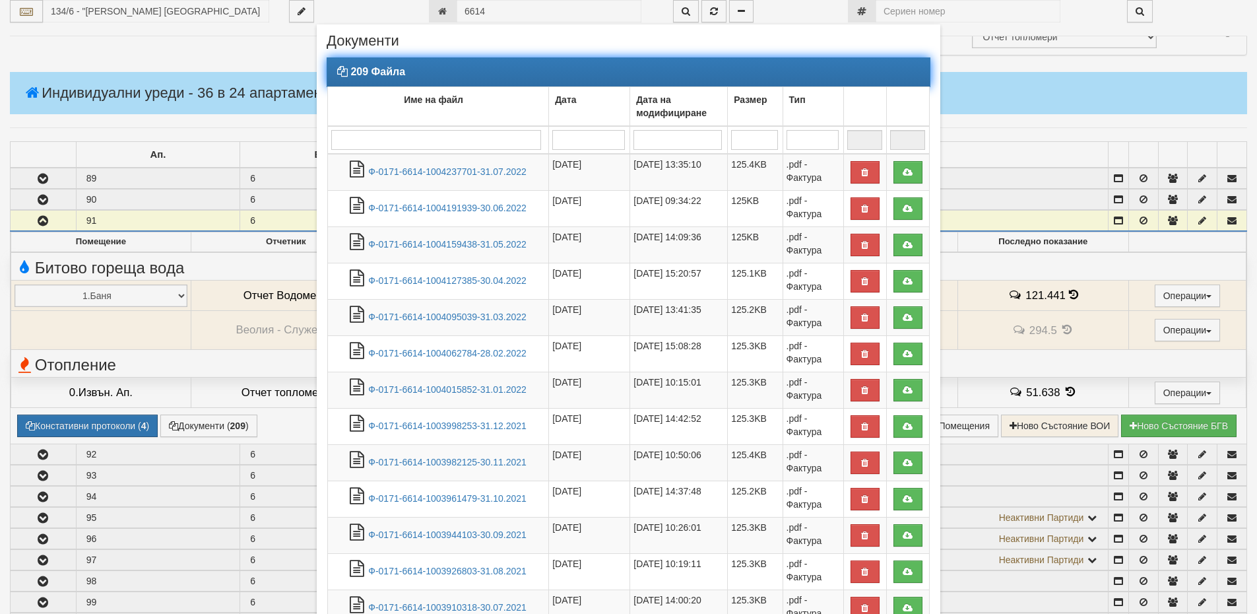
scroll to position [0, 0]
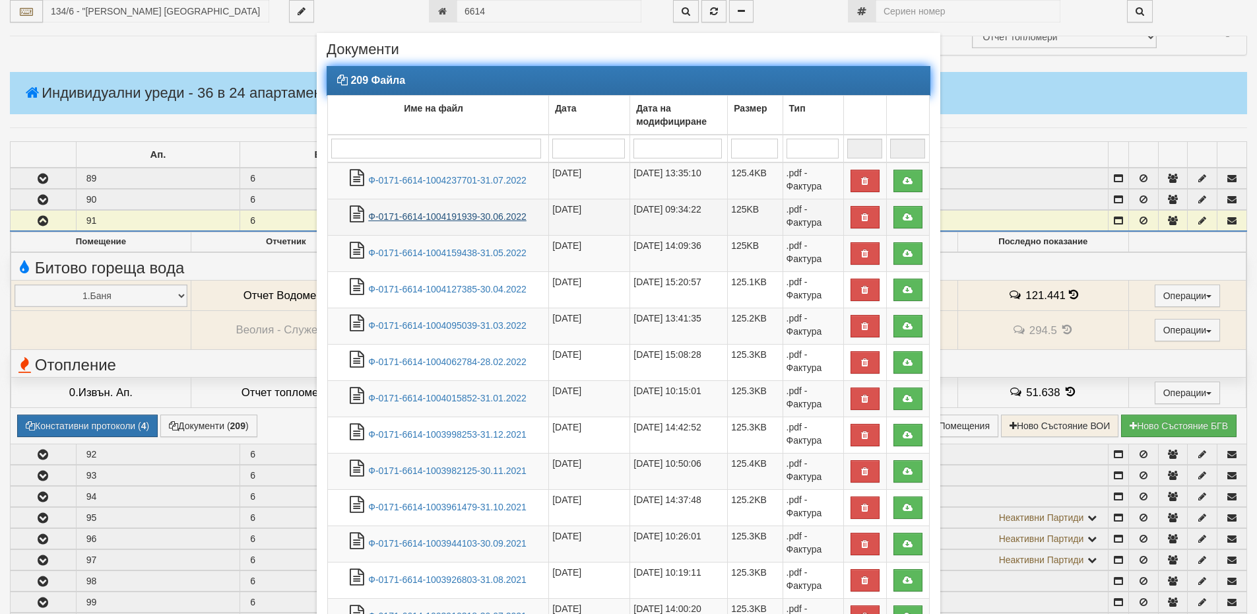
click at [473, 221] on link "Ф-0171-6614-1004191939-30.06.2022" at bounding box center [447, 216] width 158 height 11
click at [504, 186] on td "Ф-0171-6614-1004237701-31.07.2022" at bounding box center [438, 180] width 221 height 37
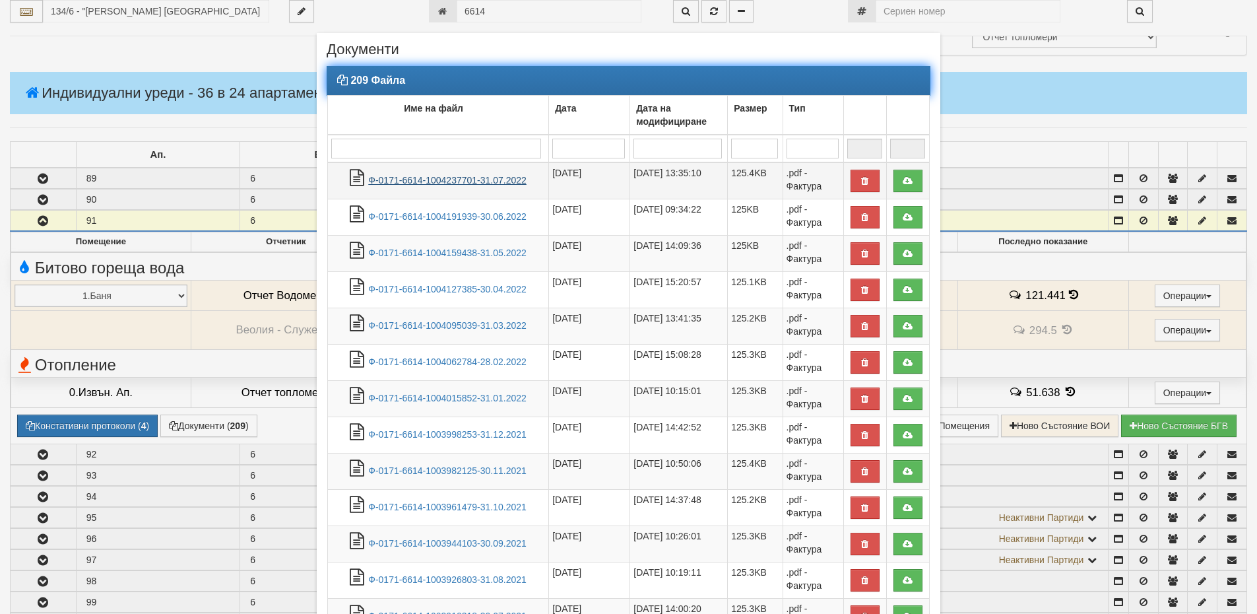
click at [500, 182] on link "Ф-0171-6614-1004237701-31.07.2022" at bounding box center [447, 180] width 158 height 11
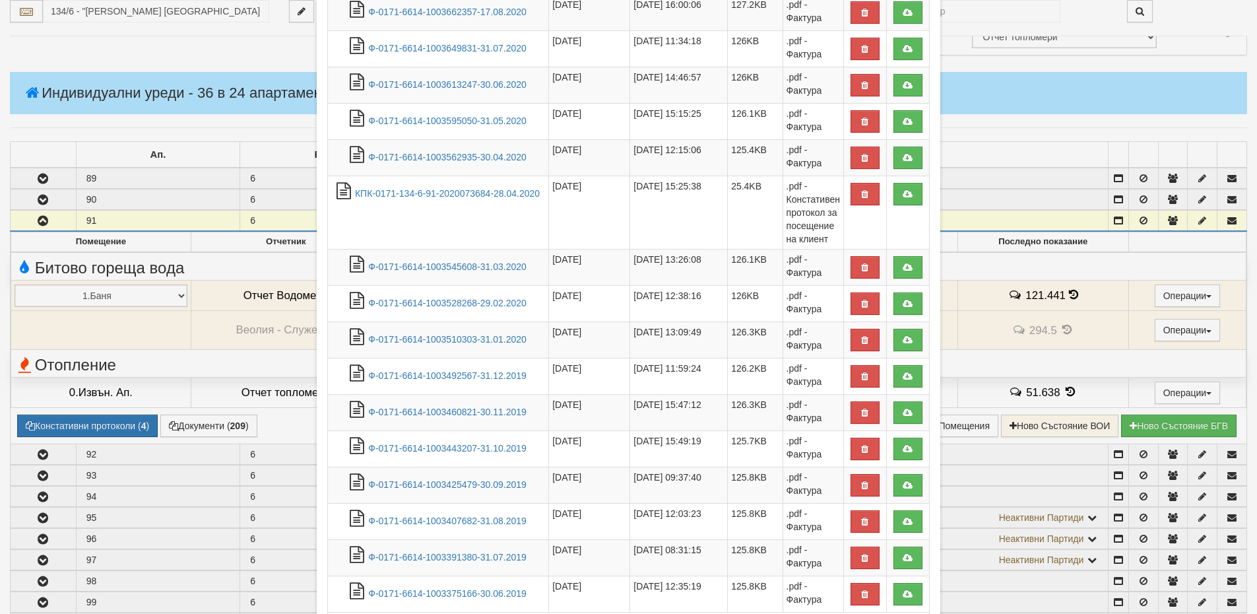
scroll to position [1122, 0]
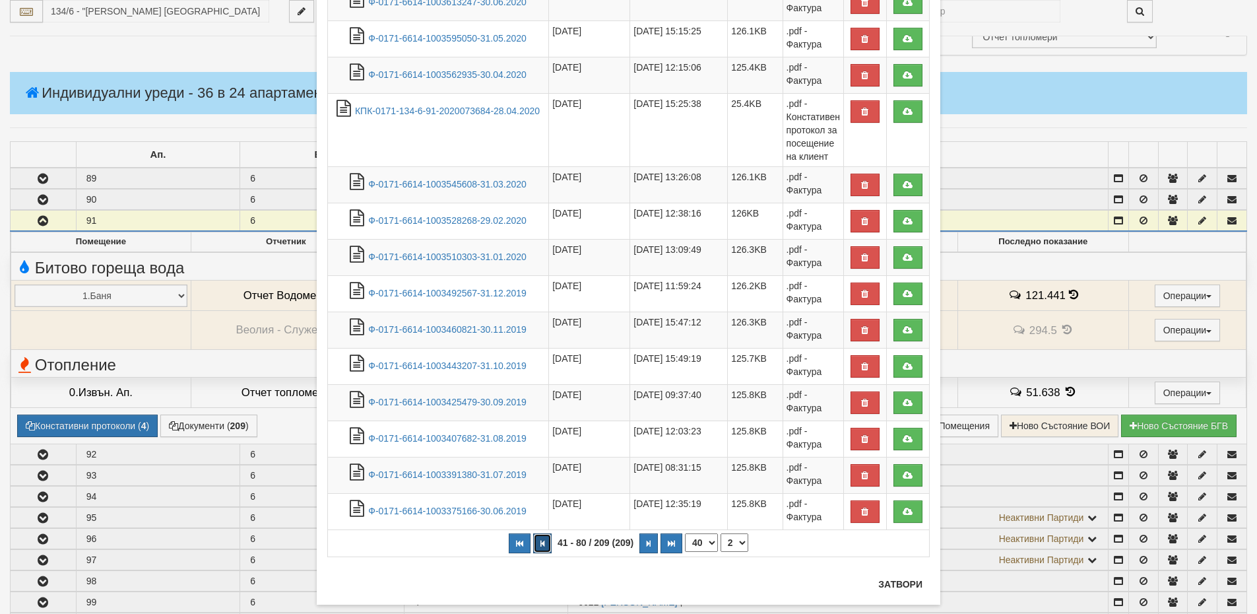
click at [541, 545] on icon "button" at bounding box center [543, 543] width 4 height 7
select select "1"
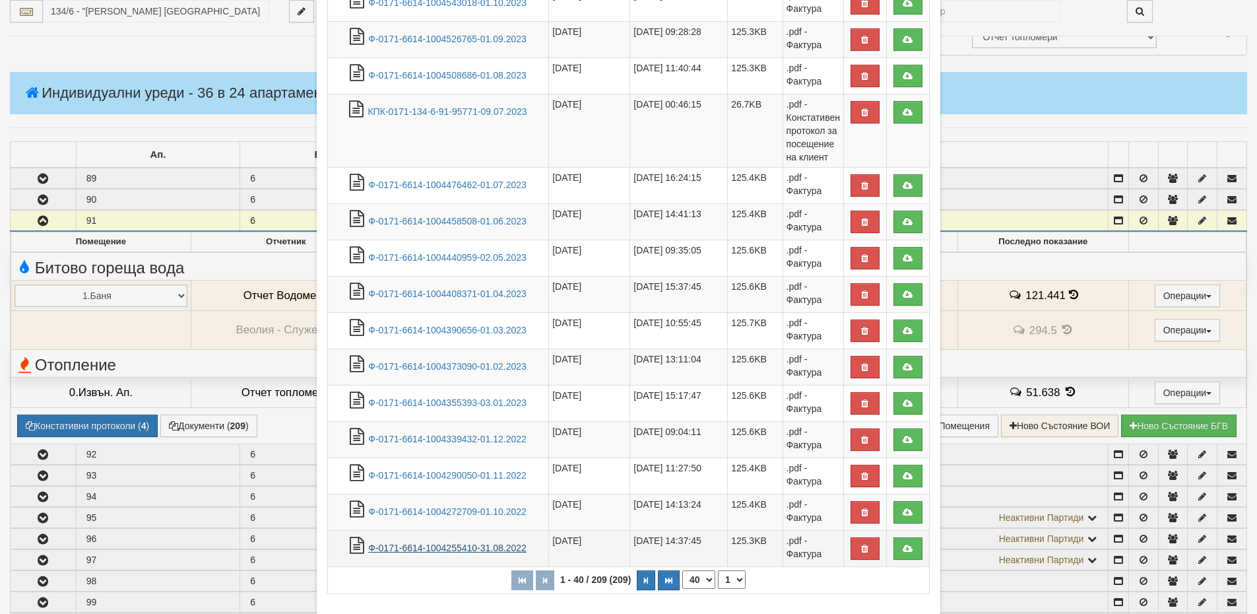
click at [483, 549] on link "Ф-0171-6614-1004255410-31.08.2022" at bounding box center [447, 548] width 158 height 11
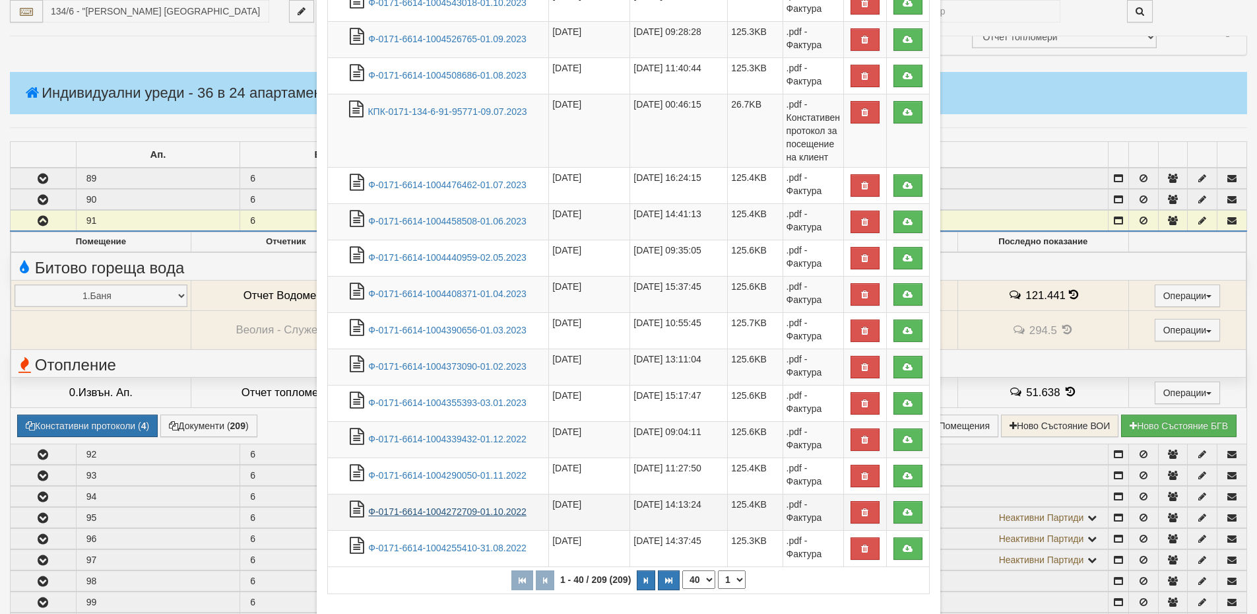
click at [459, 511] on link "Ф-0171-6614-1004272709-01.10.2022" at bounding box center [447, 511] width 158 height 11
click at [467, 479] on link "Ф-0171-6614-1004290050-01.11.2022" at bounding box center [447, 475] width 158 height 11
click at [481, 480] on link "Ф-0171-6614-1004290050-01.11.2022" at bounding box center [447, 475] width 158 height 11
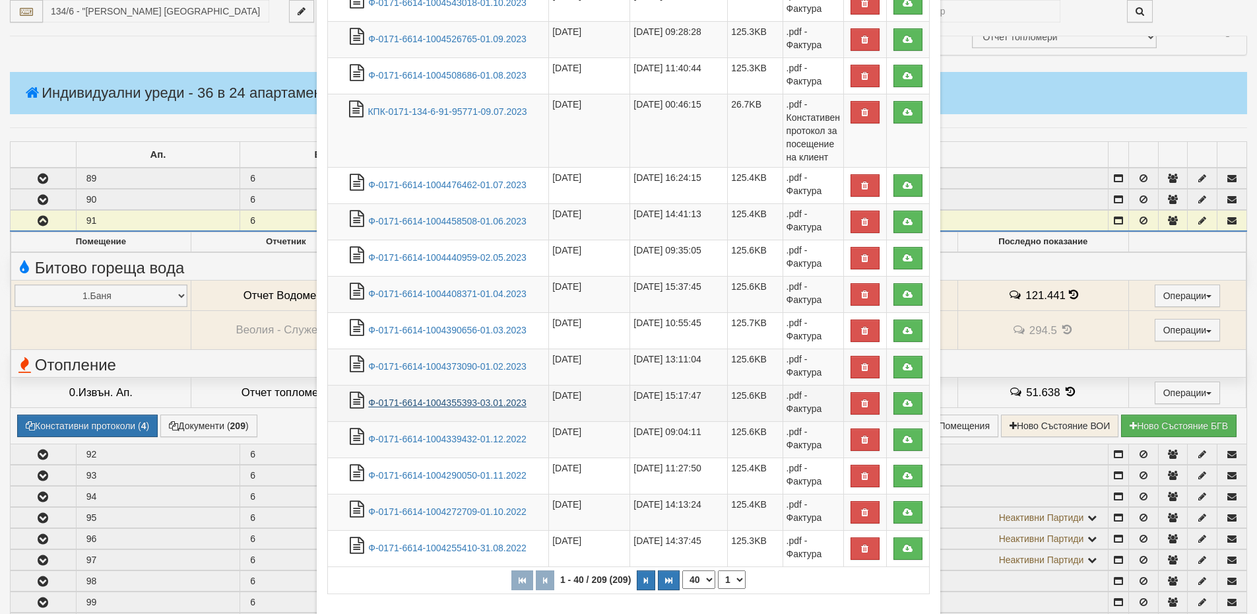
click at [502, 401] on link "Ф-0171-6614-1004355393-03.01.2023" at bounding box center [447, 402] width 158 height 11
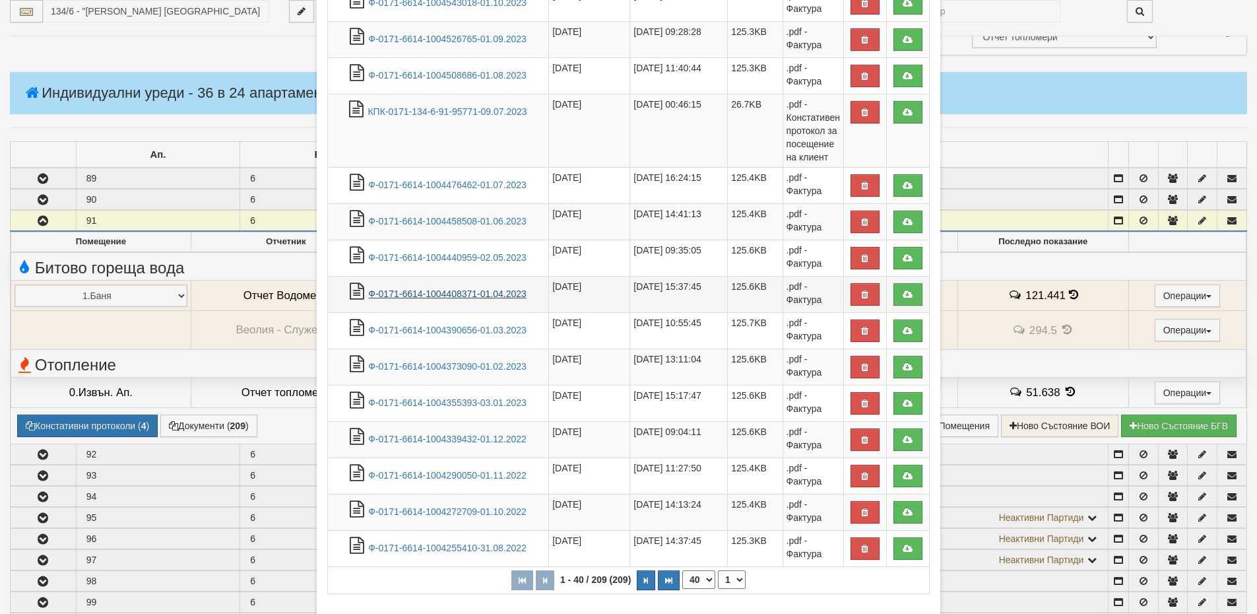
click at [501, 296] on link "Ф-0171-6614-1004408371-01.04.2023" at bounding box center [447, 293] width 158 height 11
click at [506, 141] on td "КПК-0171-134-6-91-95771-09.07.2023" at bounding box center [438, 130] width 221 height 73
click at [694, 147] on td "10/07/2023 00:46:15" at bounding box center [679, 130] width 98 height 73
click at [798, 129] on td ".pdf - Констативен протокол за посещение на клиент" at bounding box center [813, 130] width 61 height 73
click at [406, 114] on link "КПК-0171-134-6-91-95771-09.07.2023" at bounding box center [447, 111] width 159 height 11
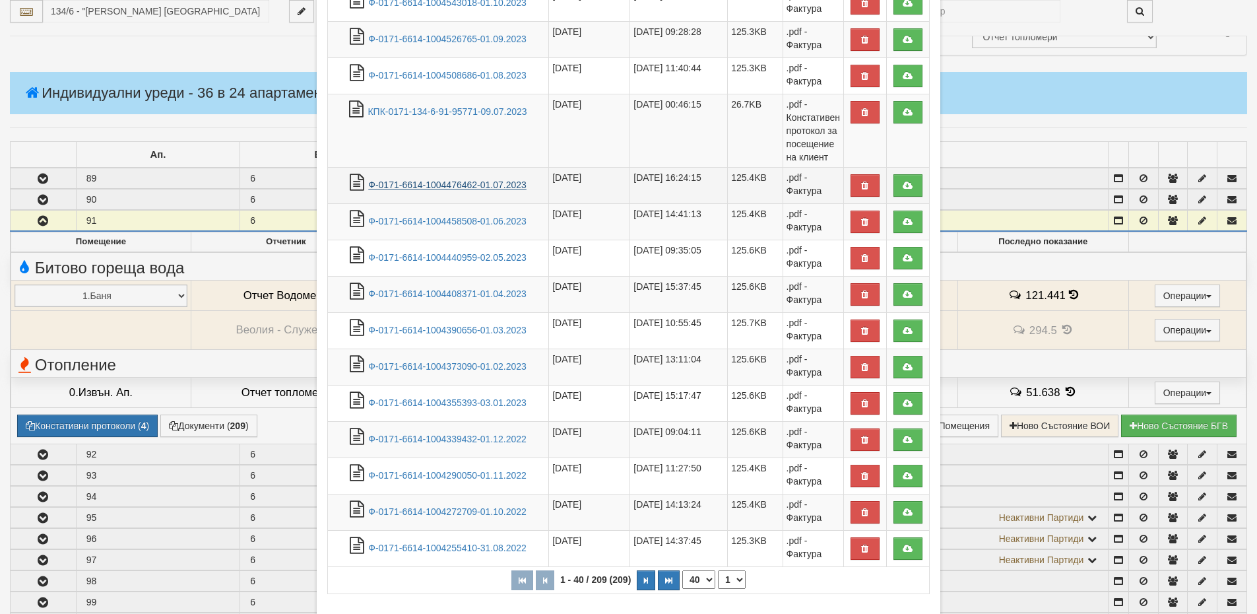
click at [477, 184] on link "Ф-0171-6614-1004476462-01.07.2023" at bounding box center [447, 185] width 158 height 11
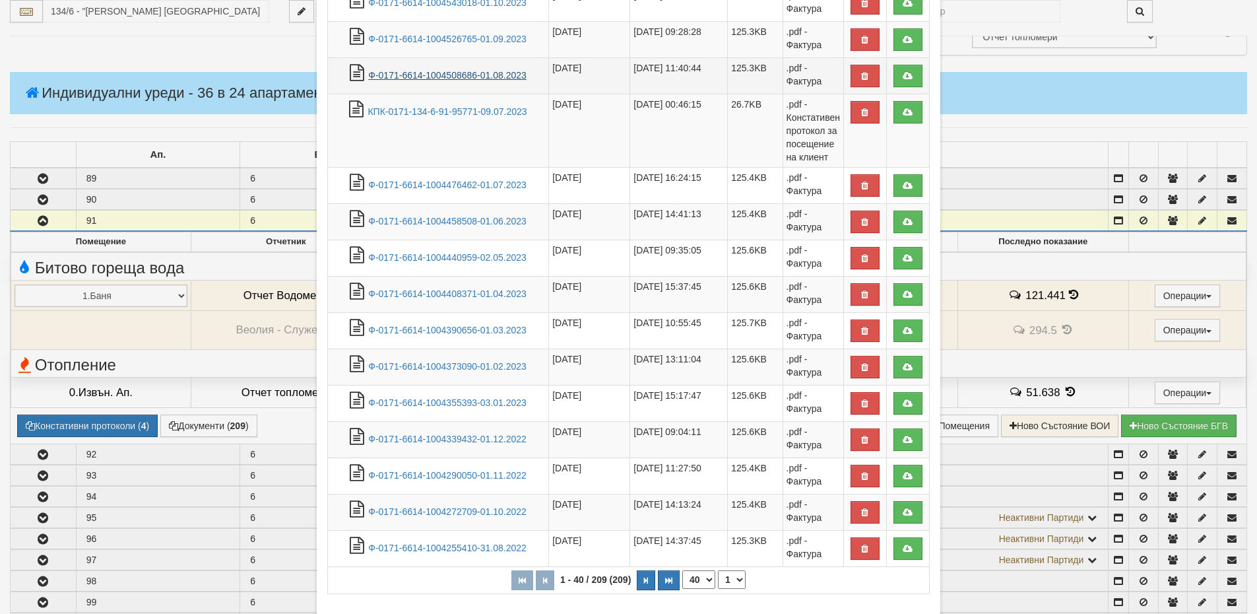
click at [490, 74] on link "Ф-0171-6614-1004508686-01.08.2023" at bounding box center [447, 75] width 158 height 11
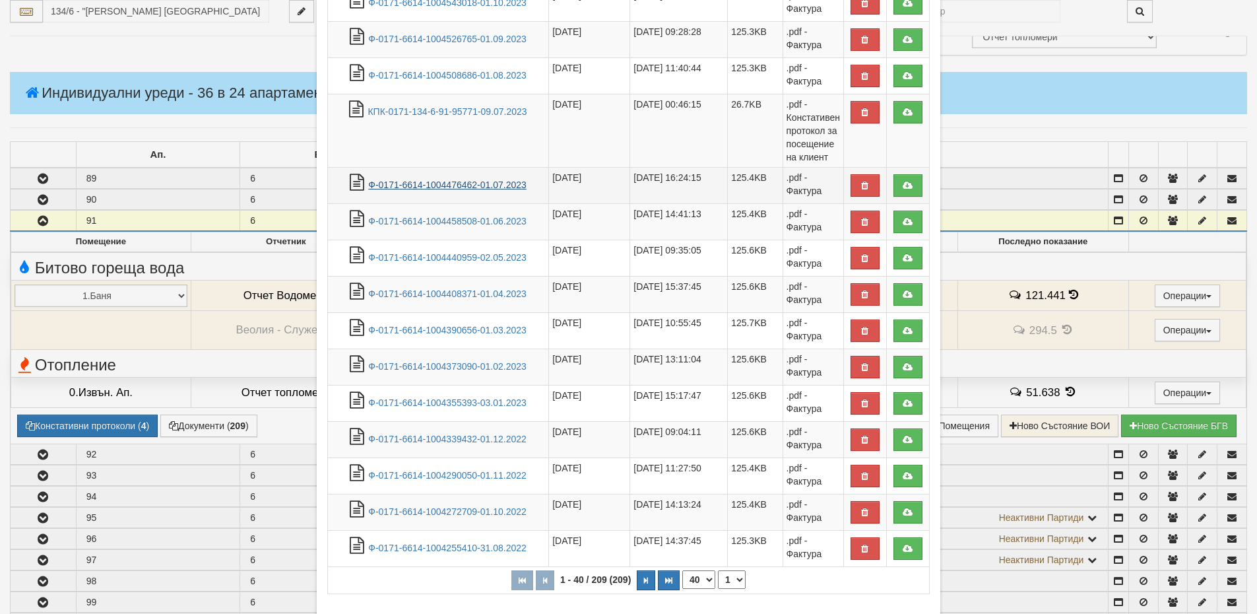
click at [480, 182] on link "Ф-0171-6614-1004476462-01.07.2023" at bounding box center [447, 185] width 158 height 11
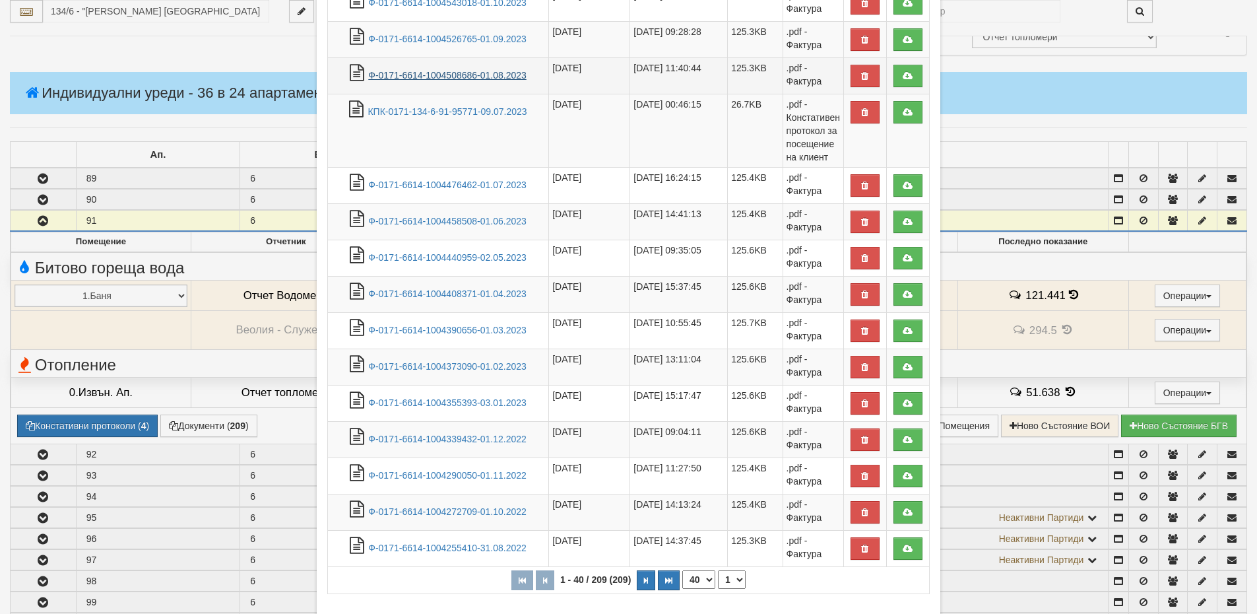
click at [502, 75] on link "Ф-0171-6614-1004508686-01.08.2023" at bounding box center [447, 75] width 158 height 11
click at [492, 78] on link "Ф-0171-6614-1004508686-01.08.2023" at bounding box center [447, 75] width 158 height 11
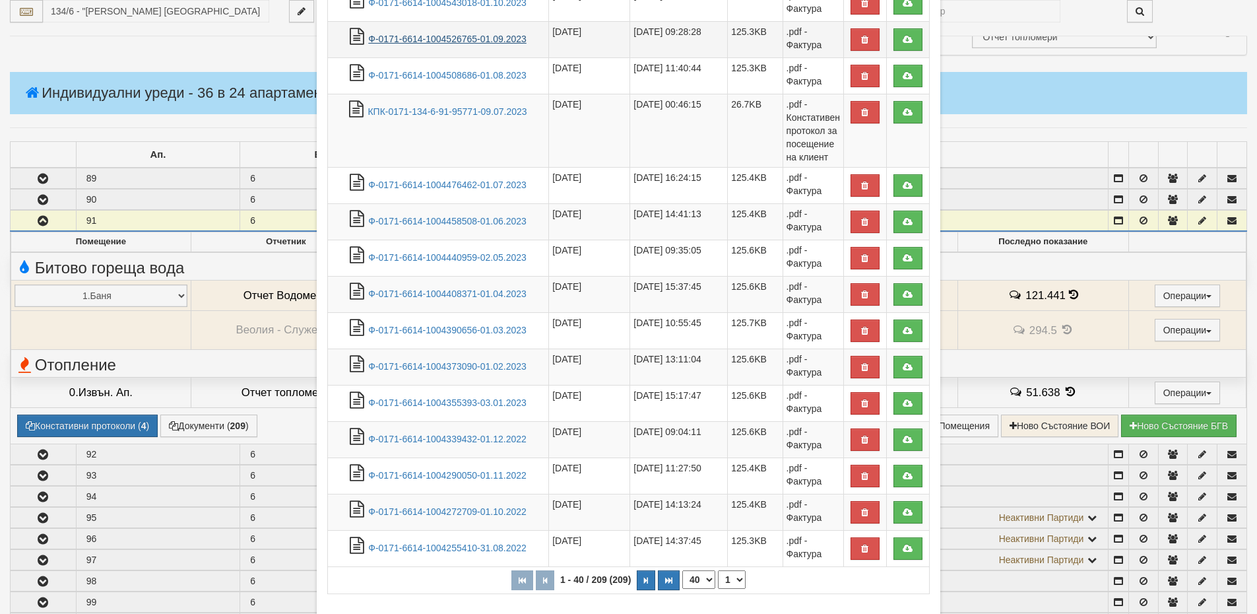
click at [484, 42] on link "Ф-0171-6614-1004526765-01.09.2023" at bounding box center [447, 39] width 158 height 11
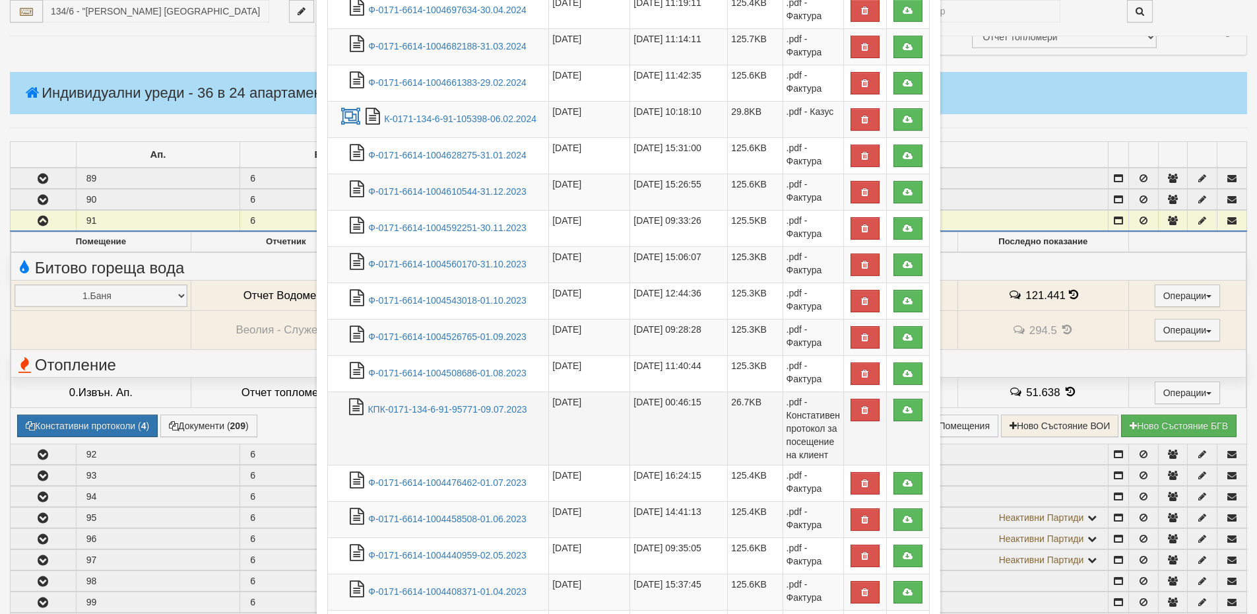
scroll to position [792, 0]
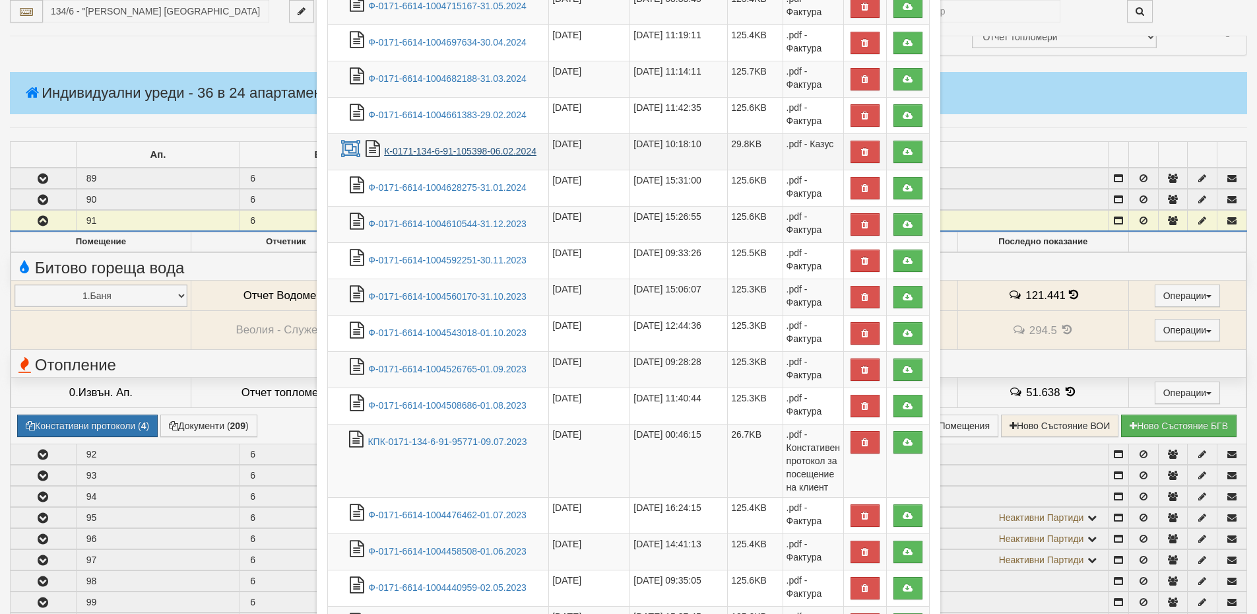
click at [461, 152] on link "К-0171-134-6-91-105398-06.02.2024" at bounding box center [460, 151] width 152 height 11
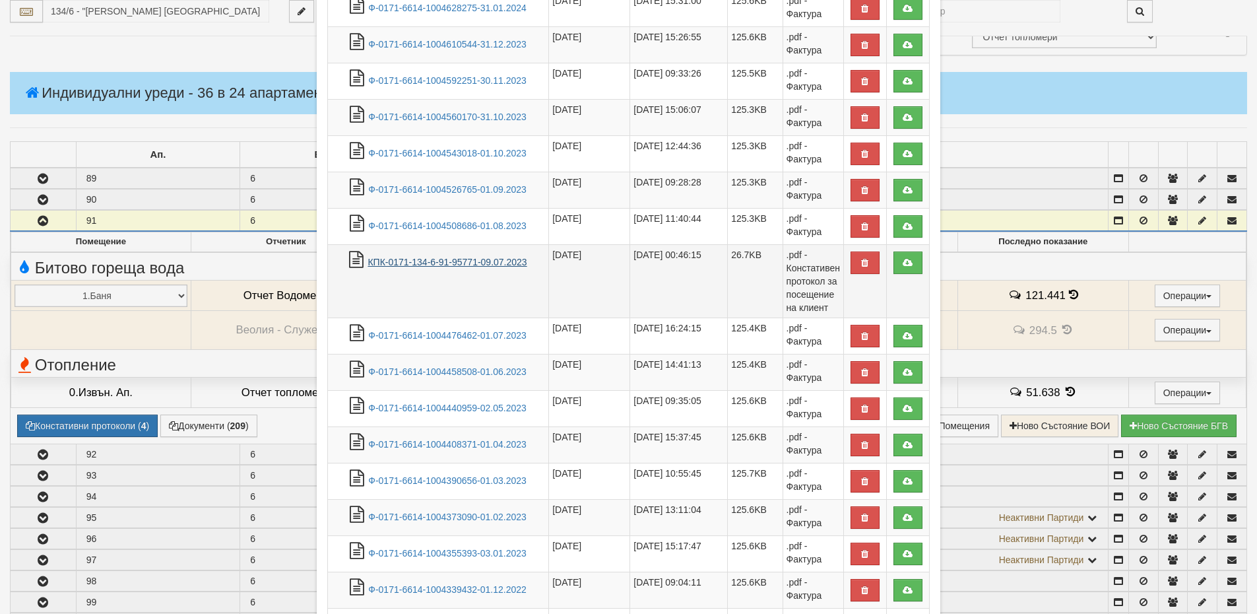
scroll to position [990, 0]
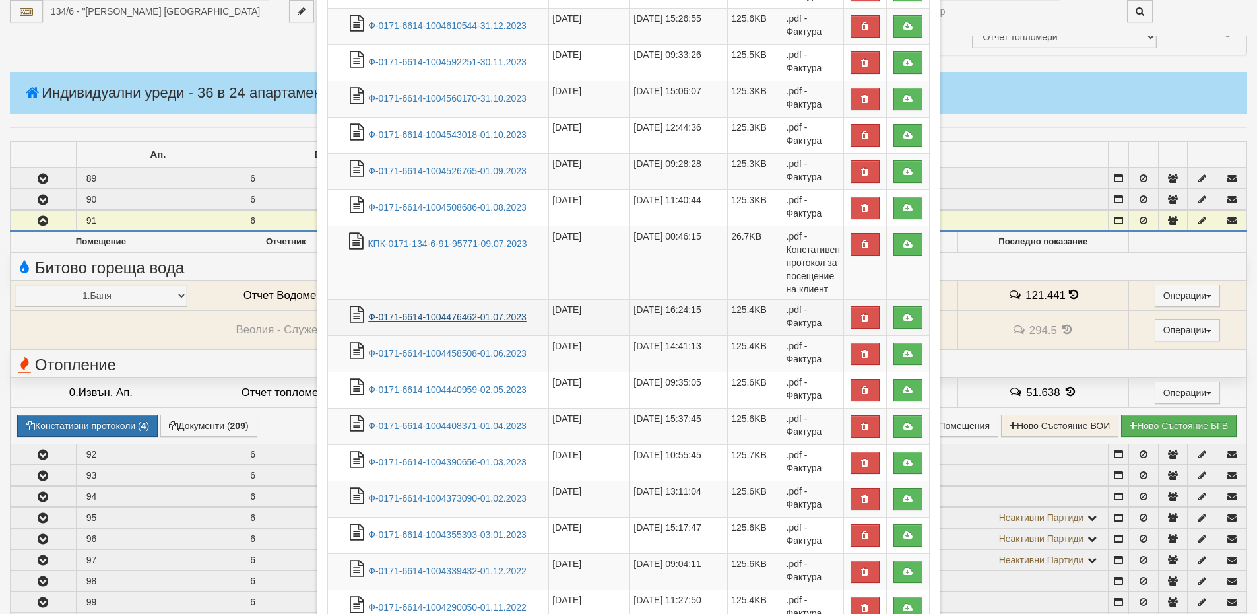
click at [446, 320] on link "Ф-0171-6614-1004476462-01.07.2023" at bounding box center [447, 317] width 158 height 11
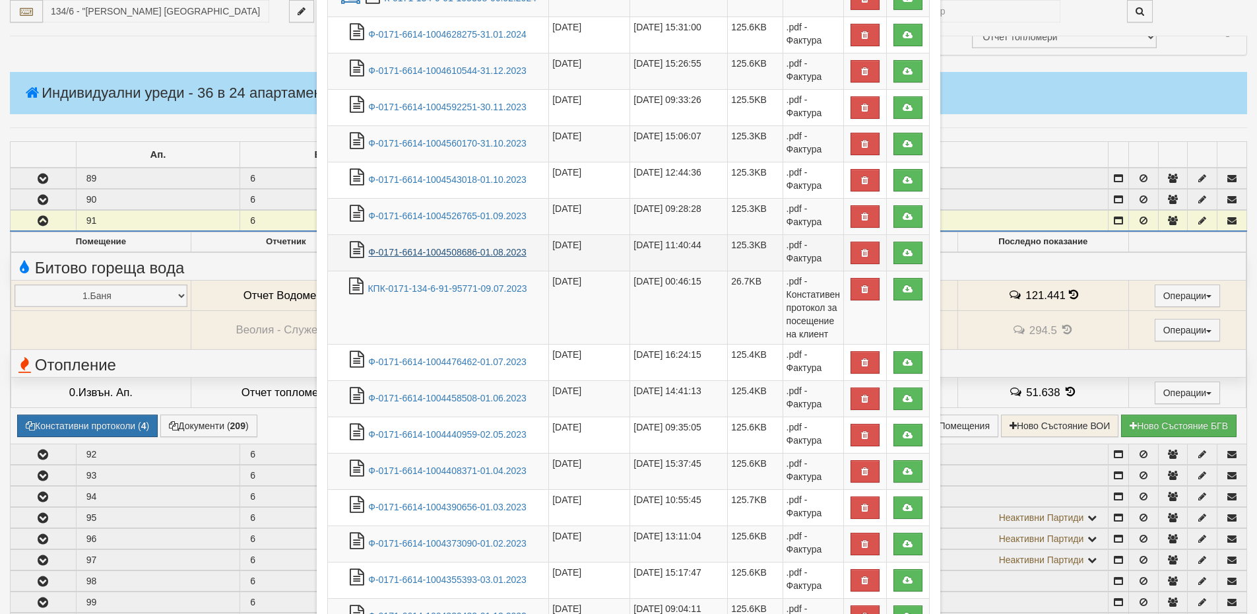
scroll to position [924, 0]
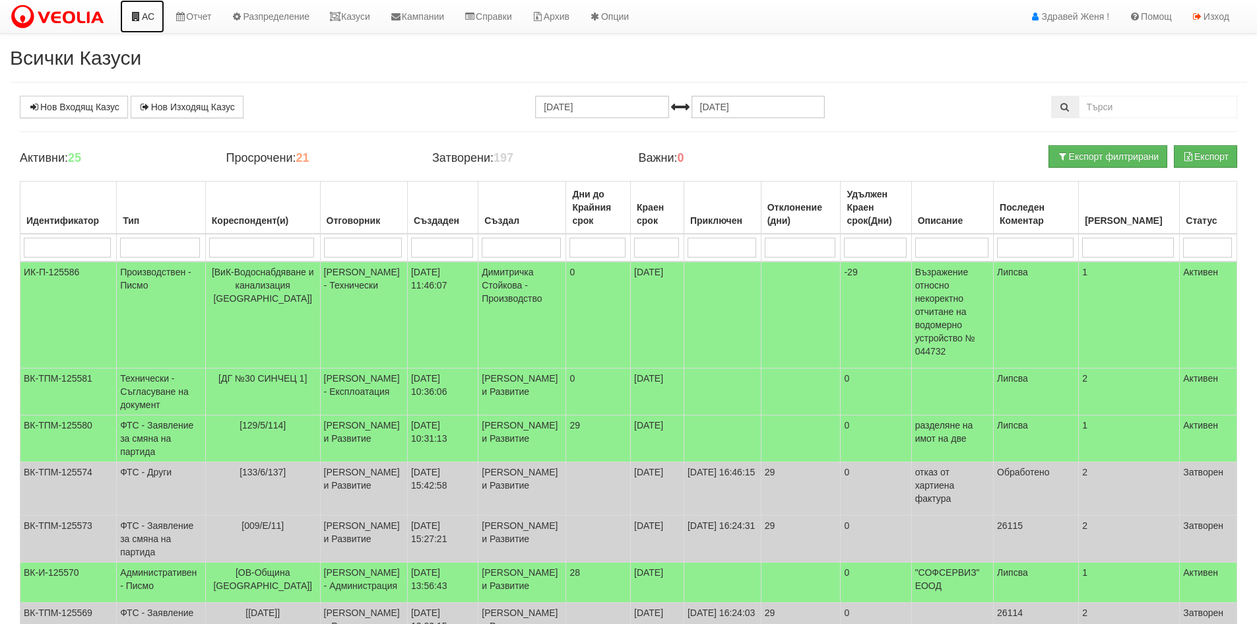
click at [147, 17] on link "АС" at bounding box center [142, 16] width 44 height 33
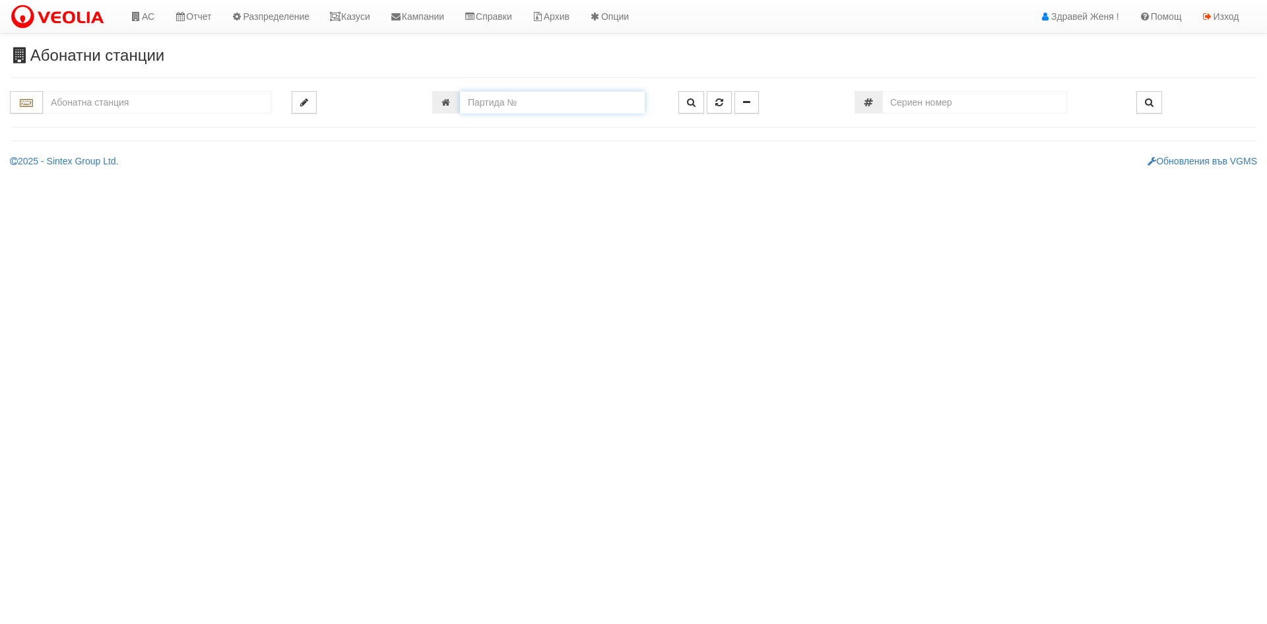
click at [540, 100] on input "number" at bounding box center [552, 102] width 185 height 22
type input "6614"
type input "134/6 - "[PERSON_NAME] [GEOGRAPHIC_DATA] " ЕАД"
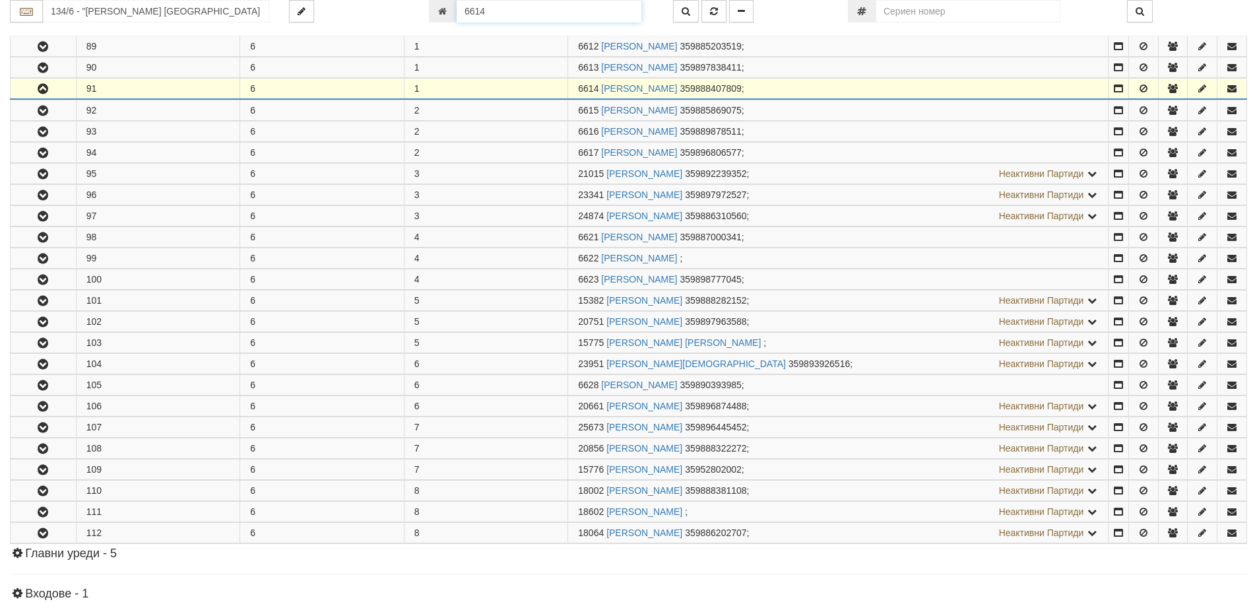
scroll to position [303, 0]
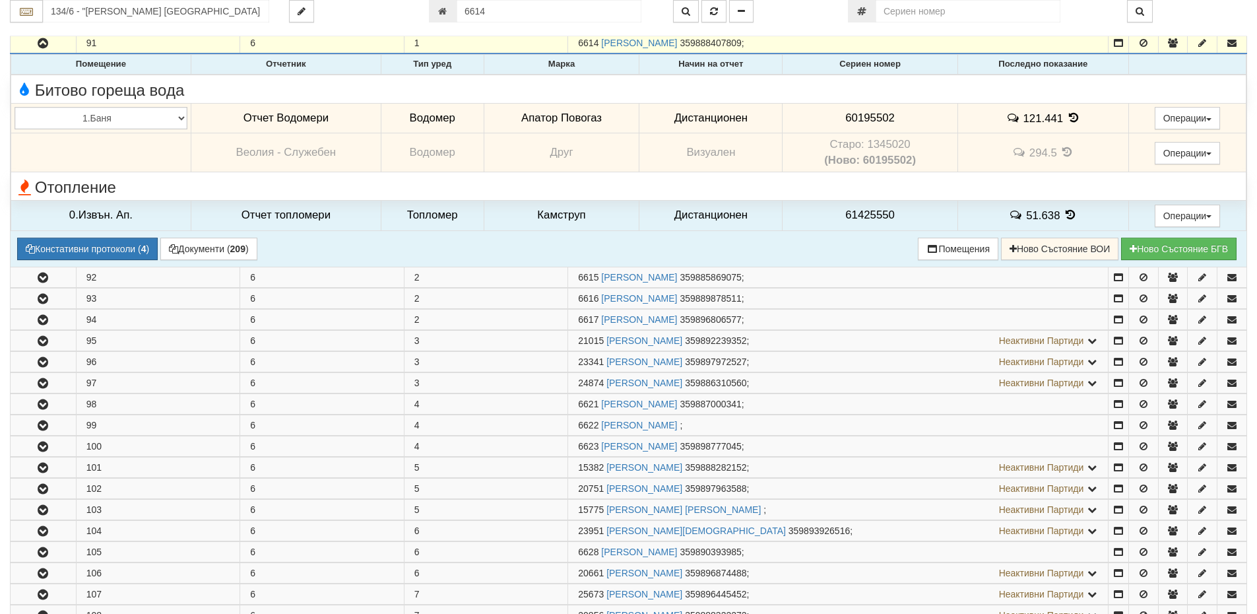
click at [1068, 118] on icon at bounding box center [1074, 117] width 15 height 11
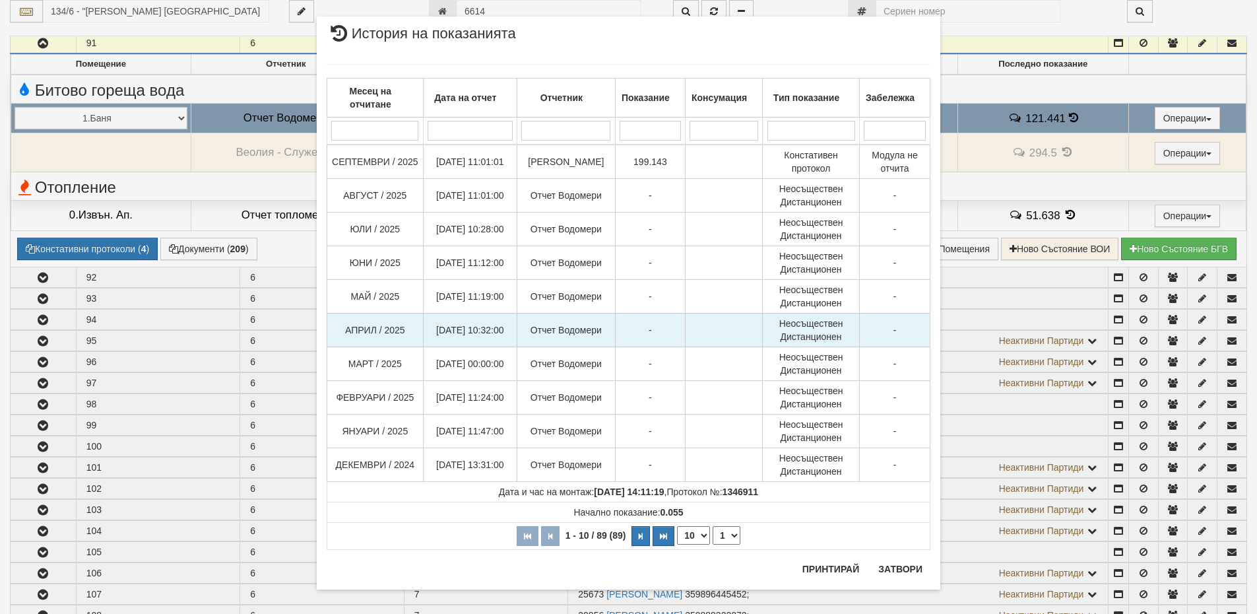
scroll to position [25, 0]
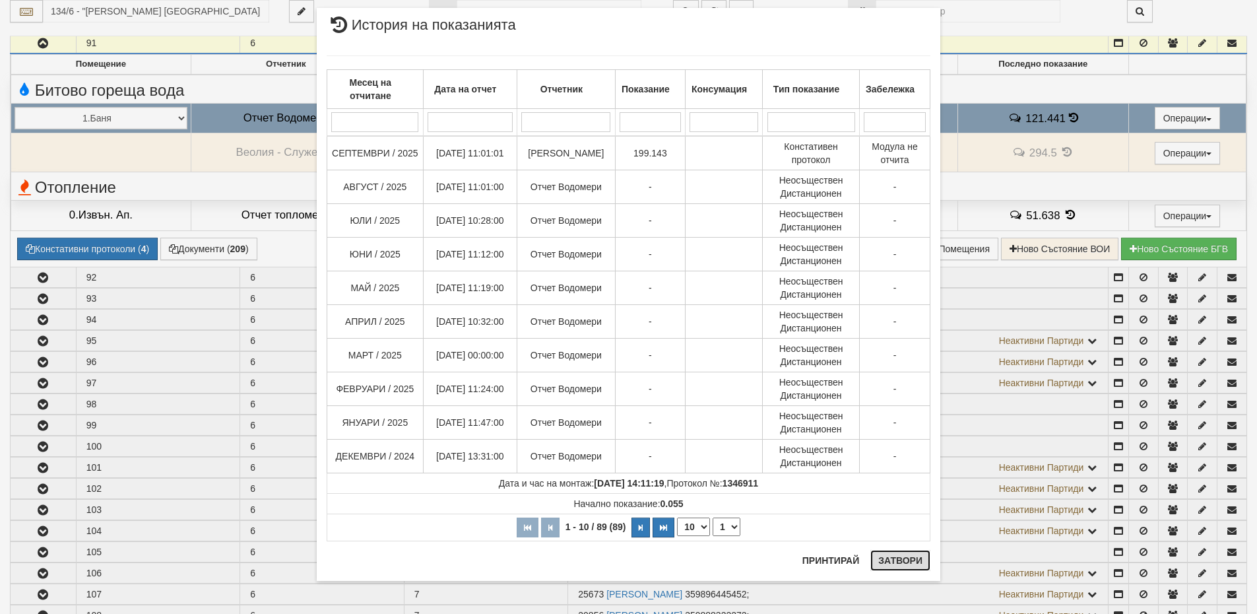
click at [890, 560] on button "Затвори" at bounding box center [901, 560] width 60 height 21
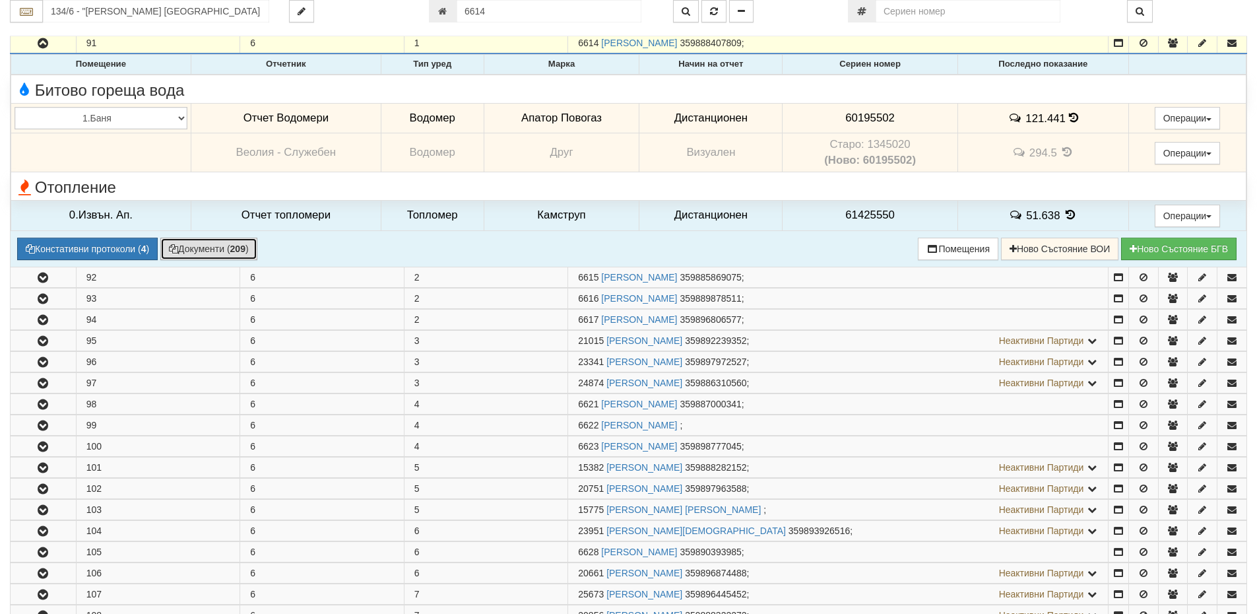
click at [220, 244] on button "Документи ( 209 )" at bounding box center [208, 249] width 97 height 22
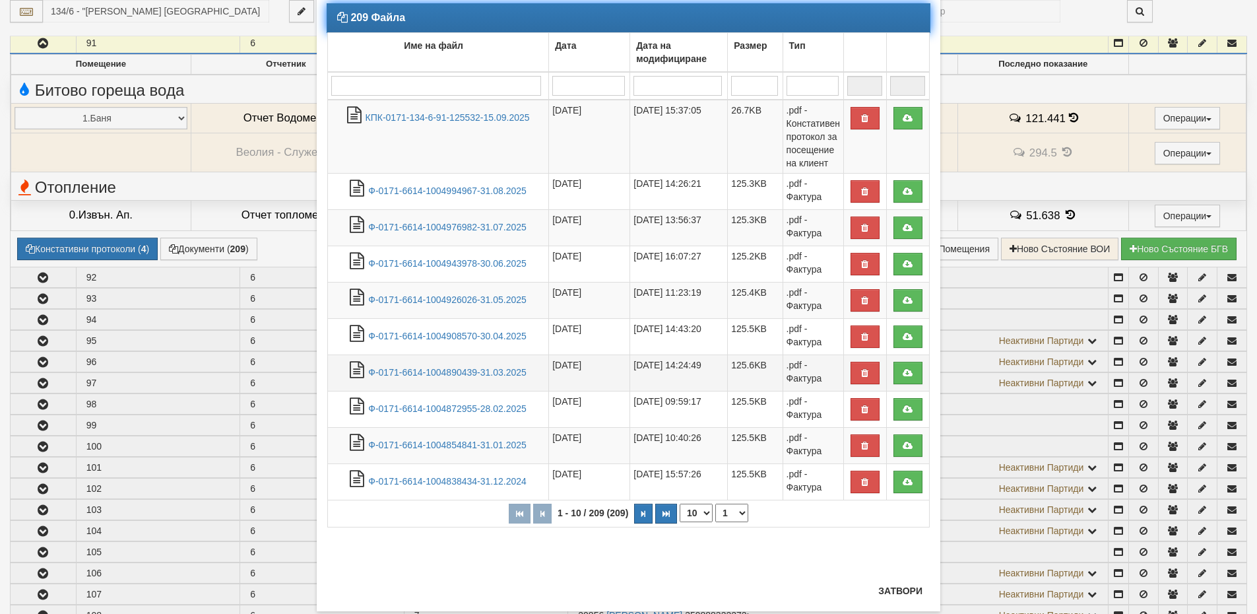
scroll to position [93, 0]
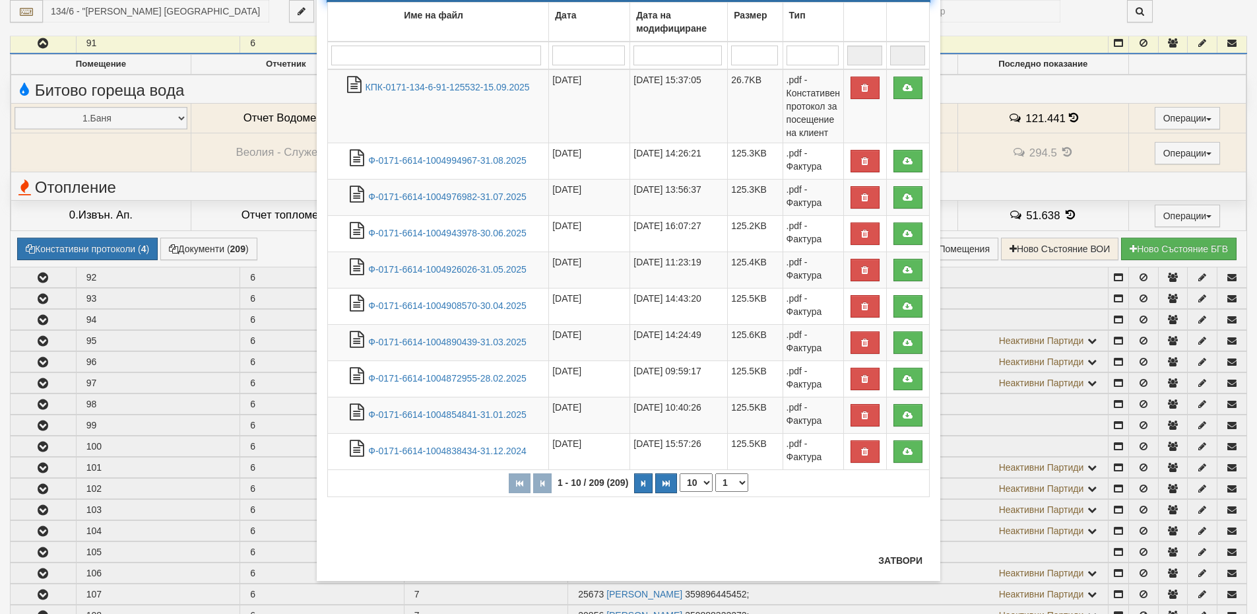
click at [704, 480] on select "10 20 30 40" at bounding box center [696, 482] width 33 height 18
select select "40"
click at [680, 492] on select "10 20 30 40" at bounding box center [696, 482] width 33 height 18
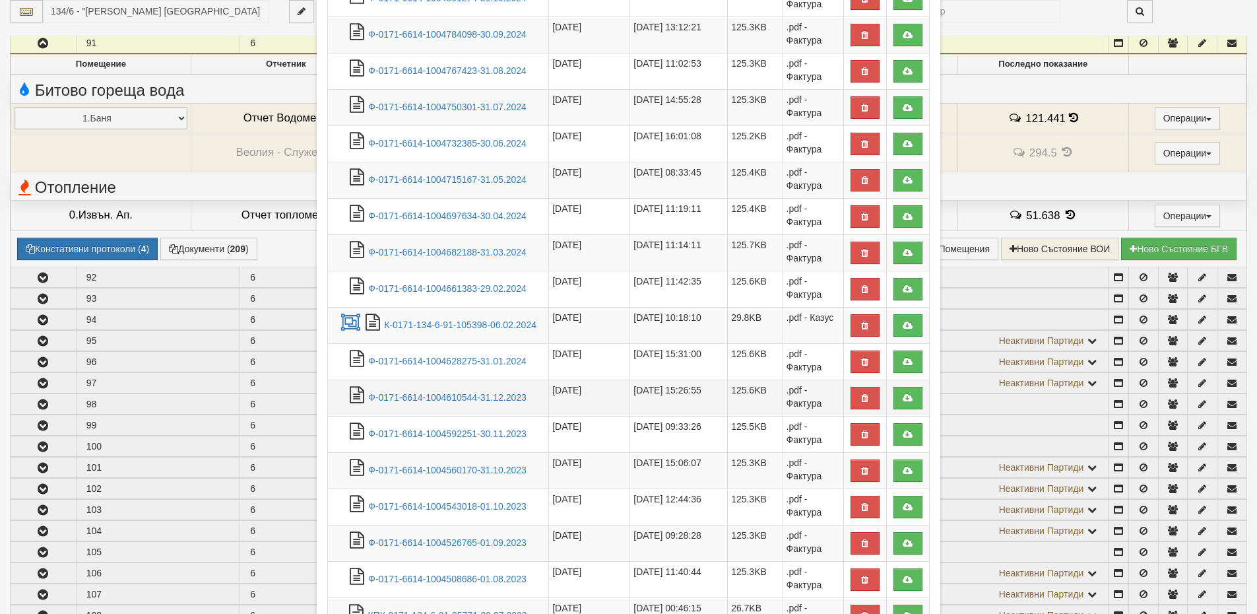
scroll to position [687, 0]
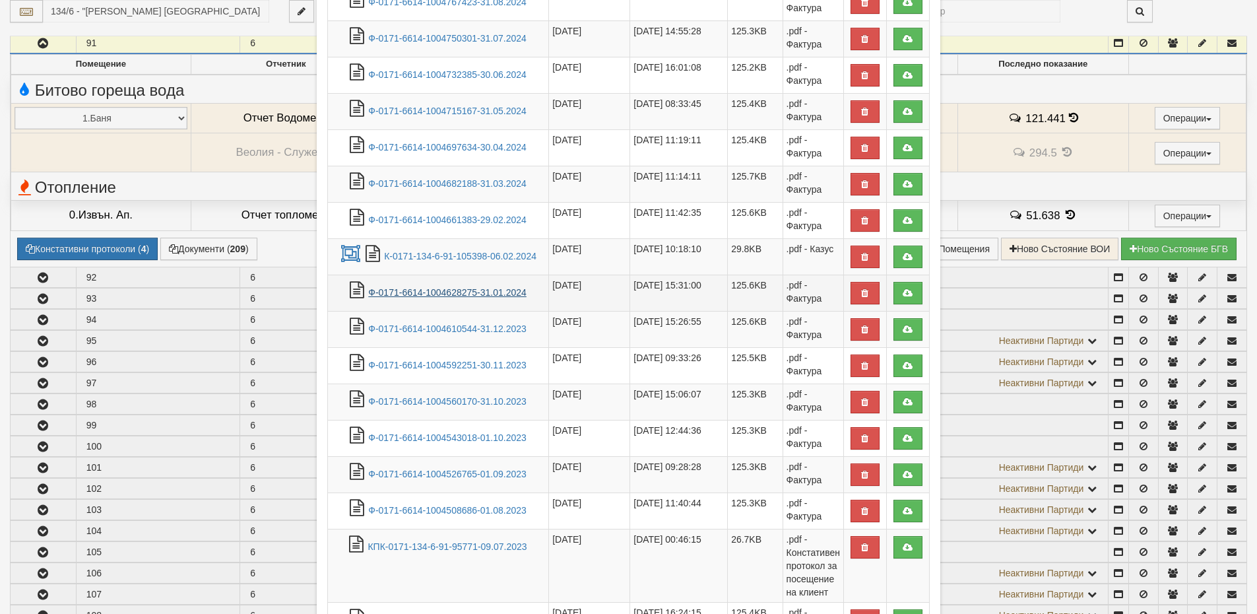
click at [492, 292] on link "Ф-0171-6614-1004628275-31.01.2024" at bounding box center [447, 292] width 158 height 11
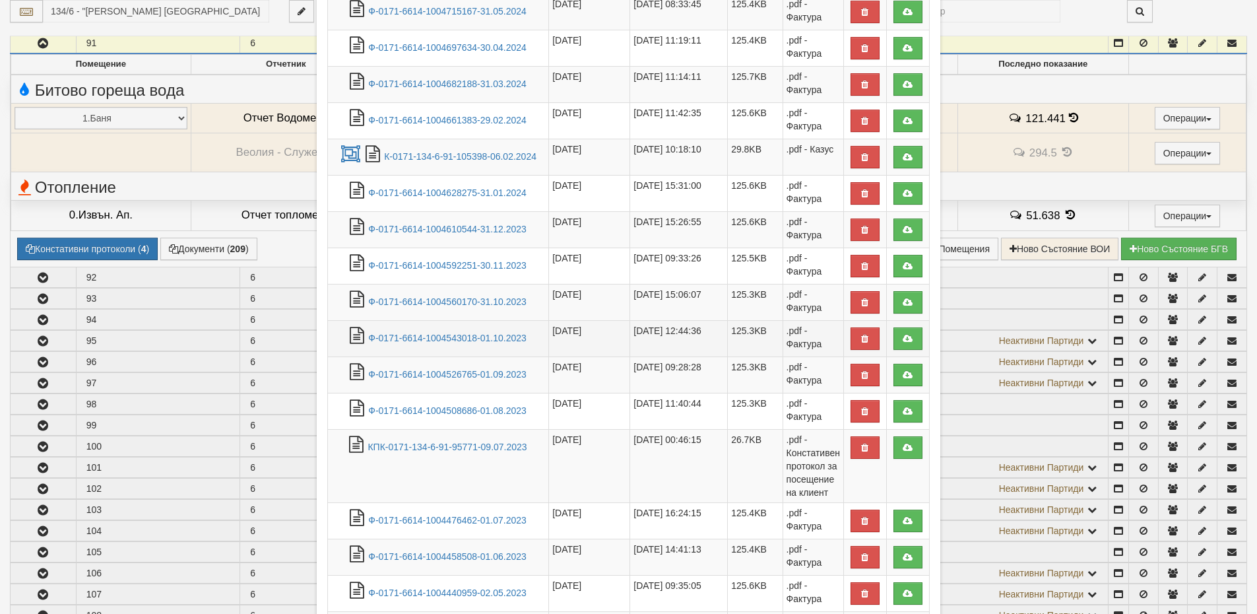
scroll to position [885, 0]
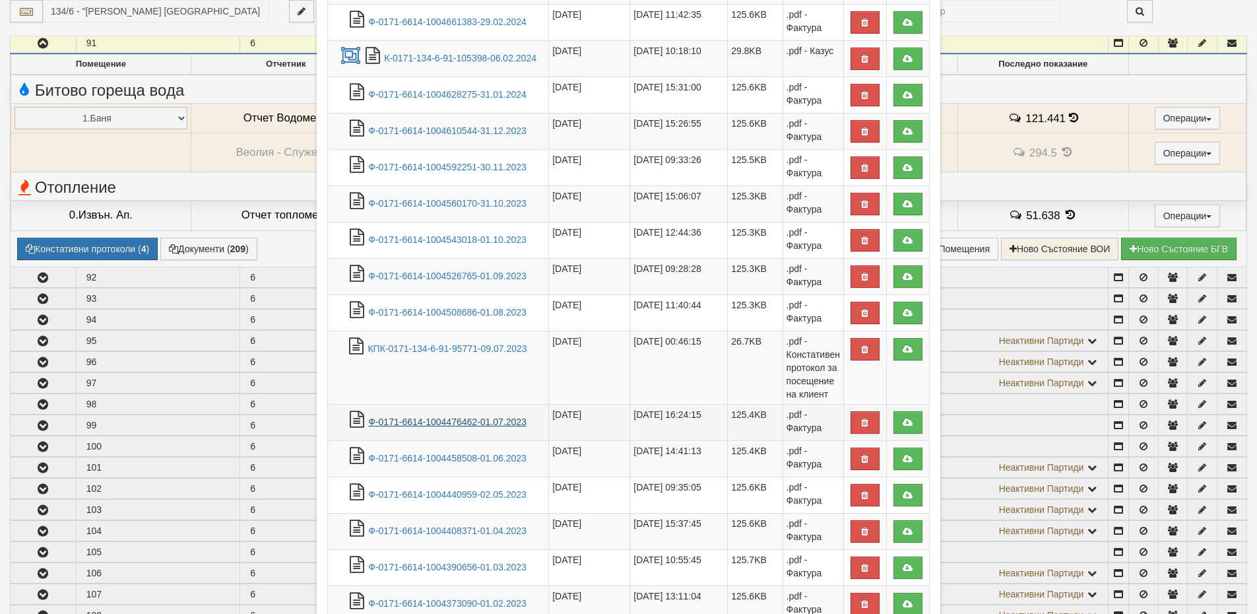
click at [494, 424] on link "Ф-0171-6614-1004476462-01.07.2023" at bounding box center [447, 421] width 158 height 11
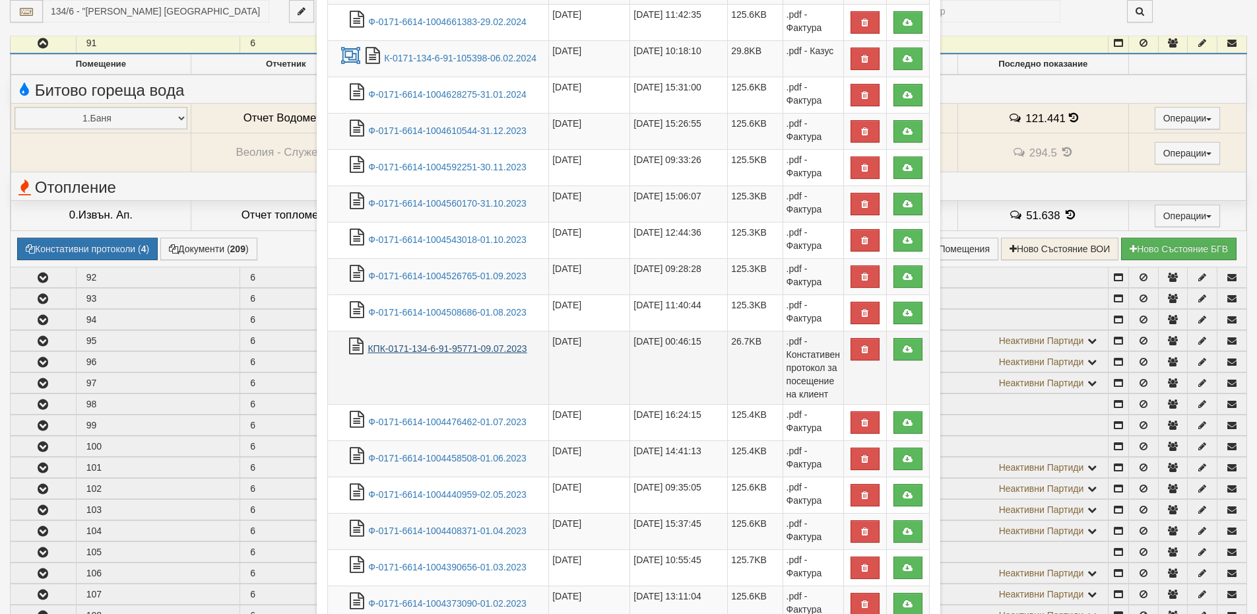
click at [438, 345] on link "КПК-0171-134-6-91-95771-09.07.2023" at bounding box center [447, 348] width 159 height 11
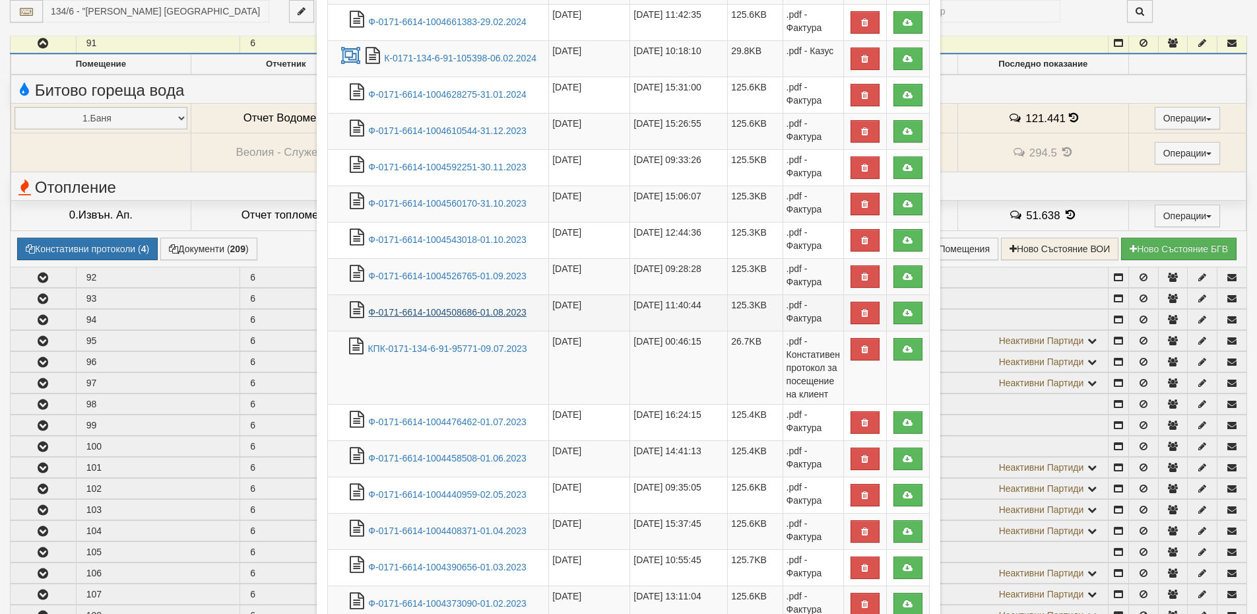
click at [426, 313] on link "Ф-0171-6614-1004508686-01.08.2023" at bounding box center [447, 312] width 158 height 11
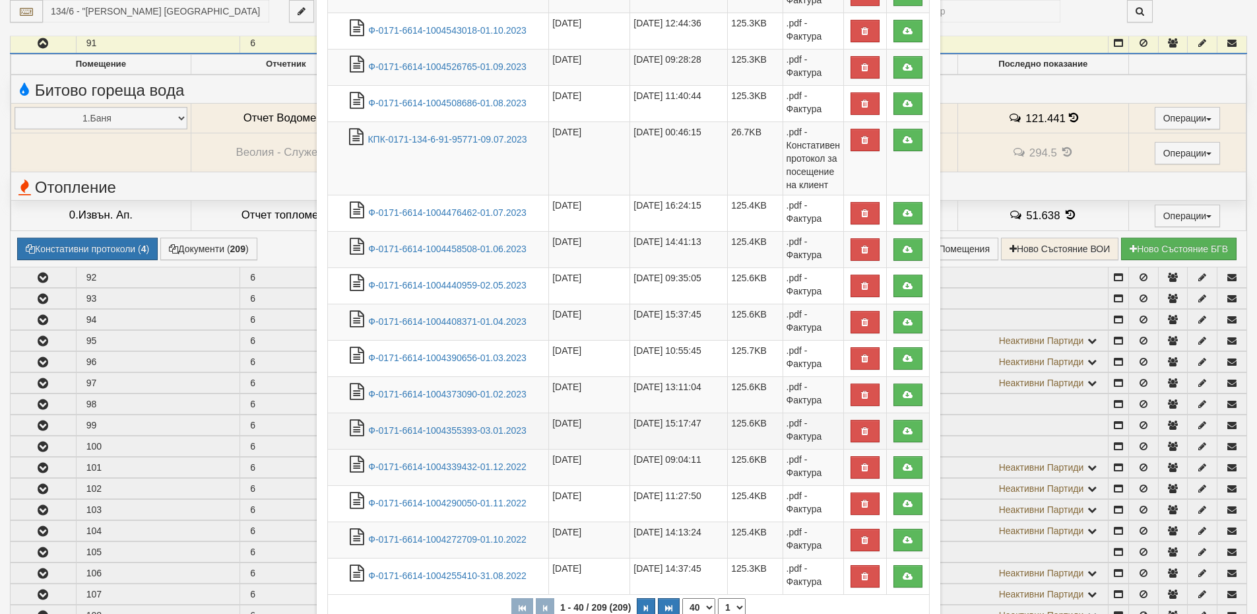
scroll to position [1183, 0]
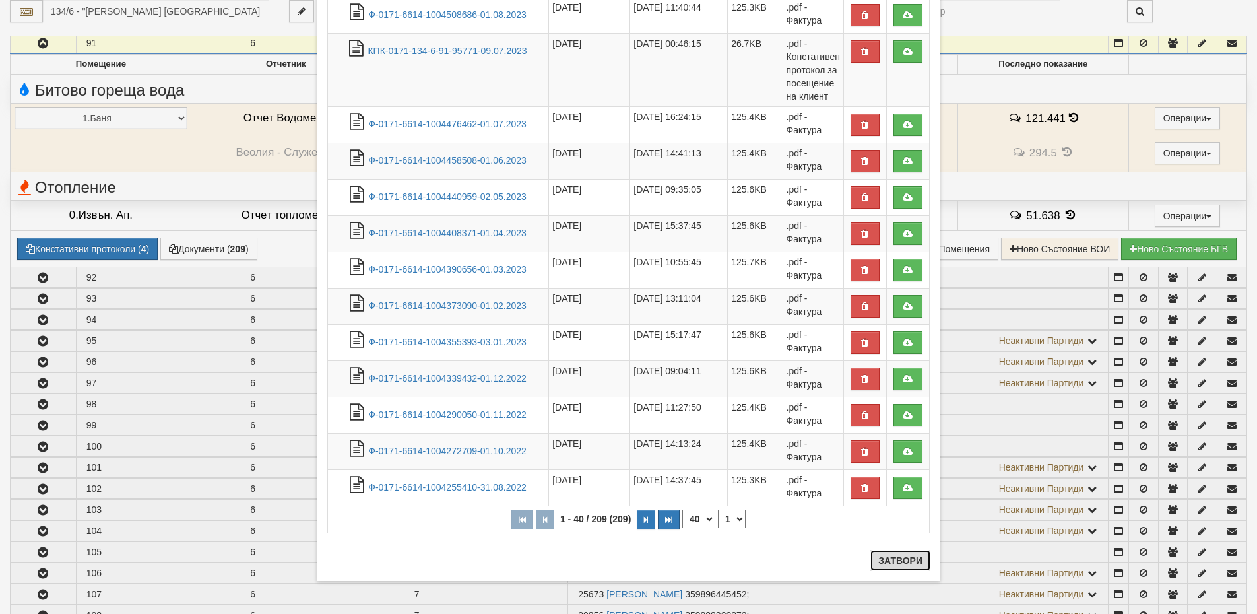
click at [896, 560] on button "Затвори" at bounding box center [901, 560] width 60 height 21
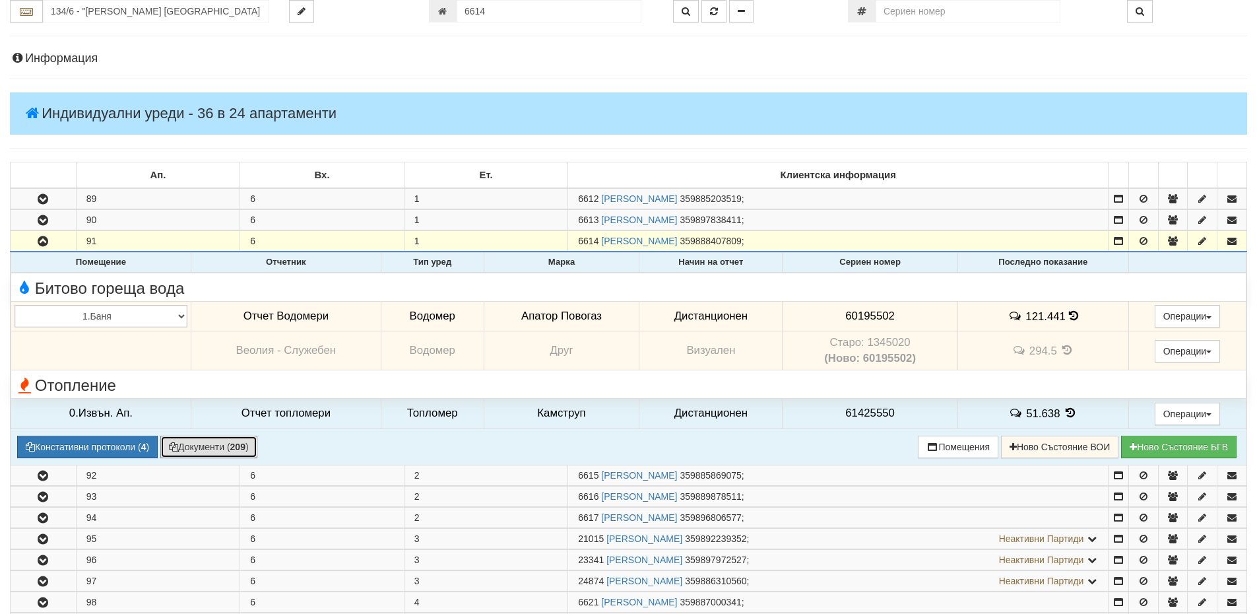
scroll to position [0, 0]
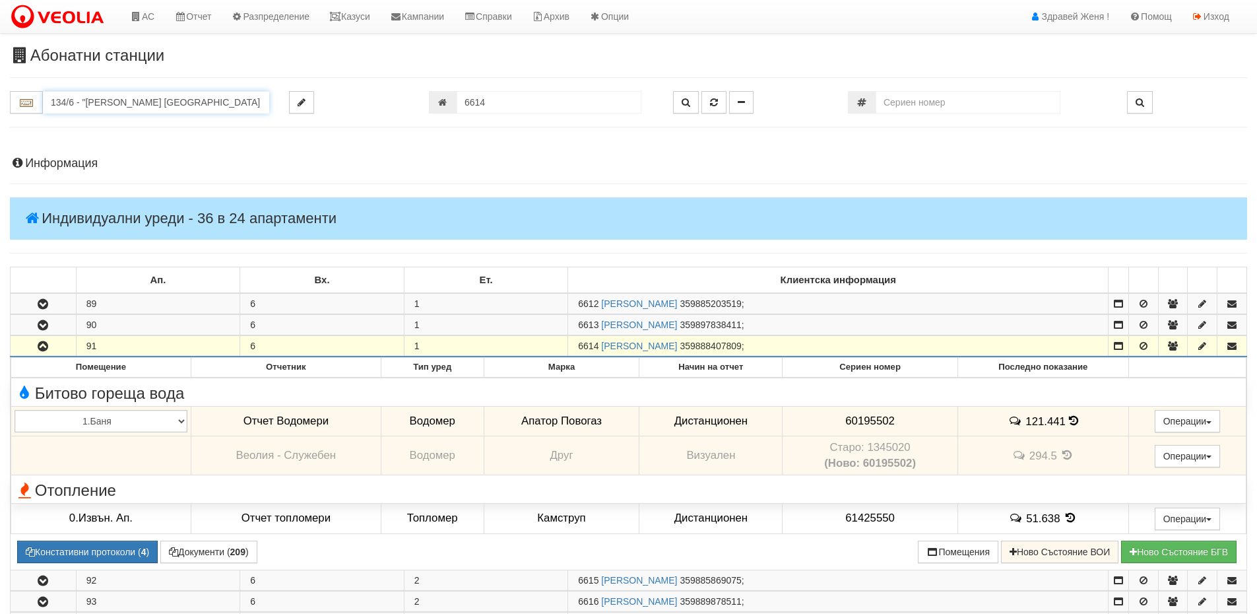
click at [83, 103] on input "134/6 - "ВЕОЛИЯ ЕНЕРДЖИ ВАРНА " ЕАД" at bounding box center [156, 102] width 226 height 22
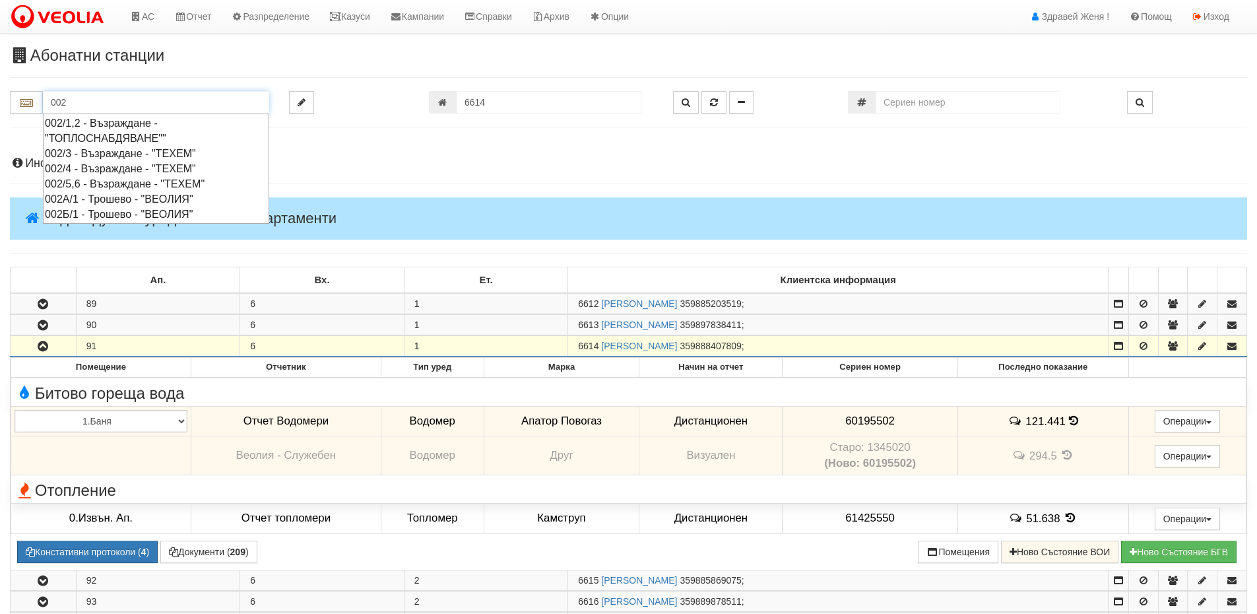
click at [144, 182] on div "002/5,6 - Възраждане - "ТЕХЕМ"" at bounding box center [156, 183] width 222 height 15
type input "002/5,6 - Възраждане - "ТЕХЕМ""
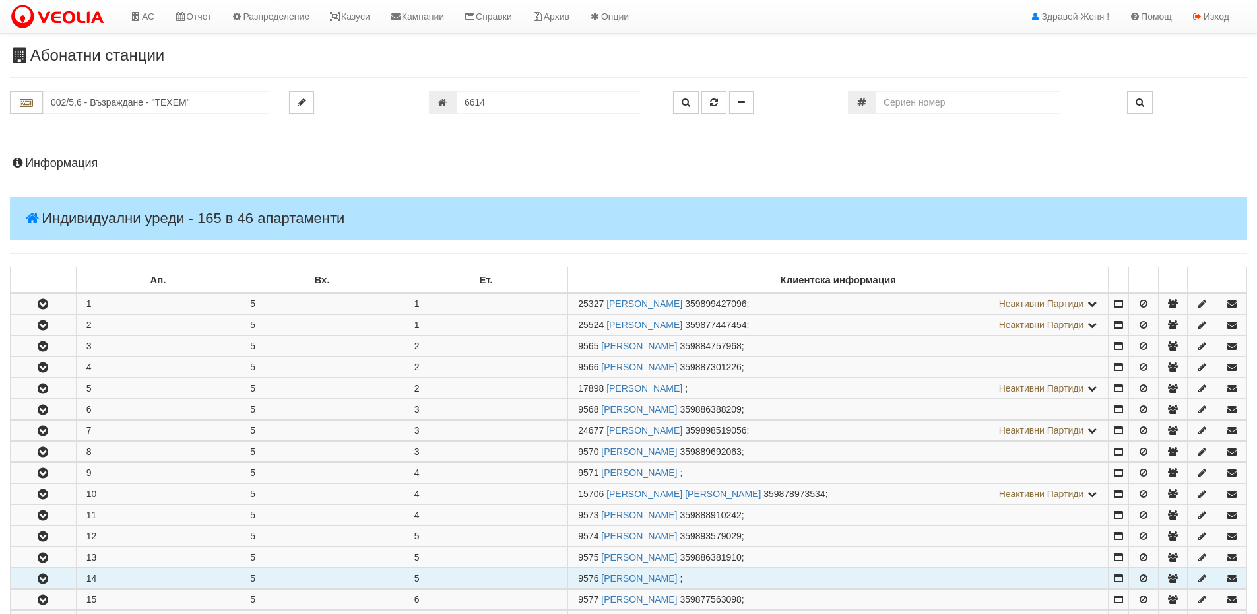
click at [44, 580] on icon "button" at bounding box center [43, 578] width 16 height 9
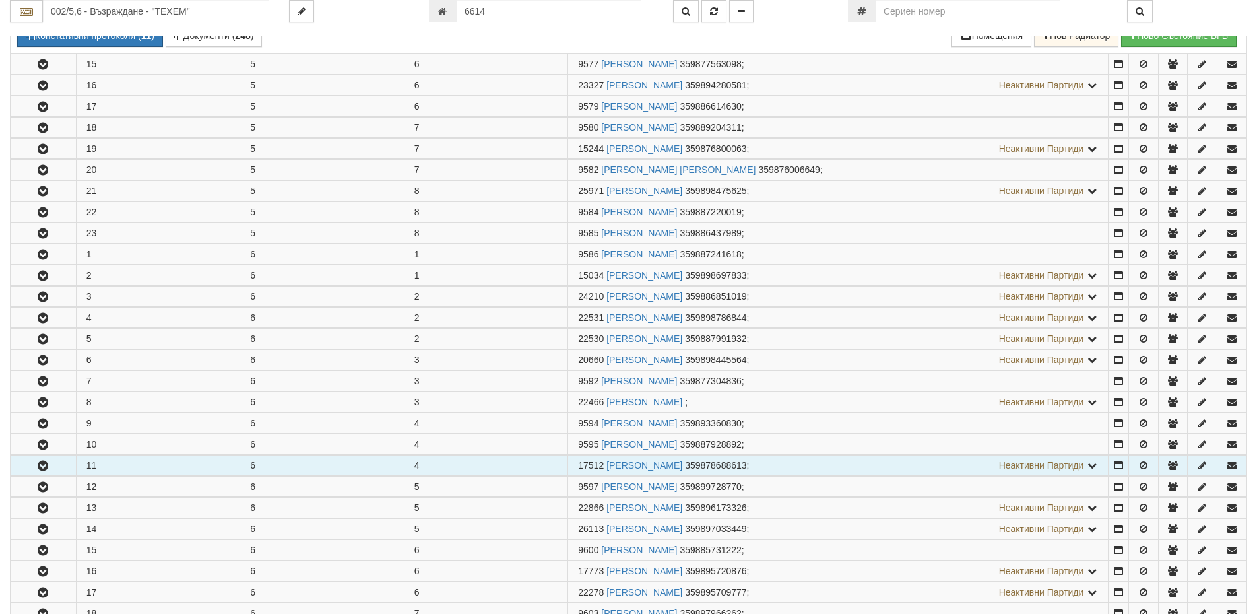
scroll to position [1254, 0]
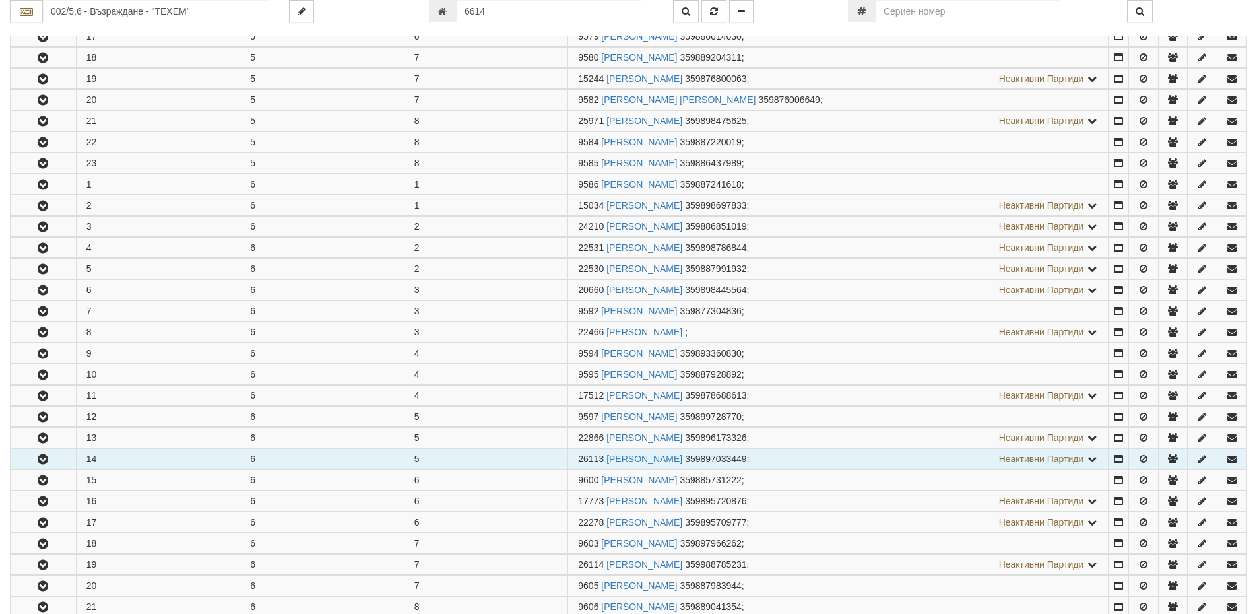
click at [41, 459] on icon "button" at bounding box center [43, 459] width 16 height 9
